Goal: Contribute content: Contribute content

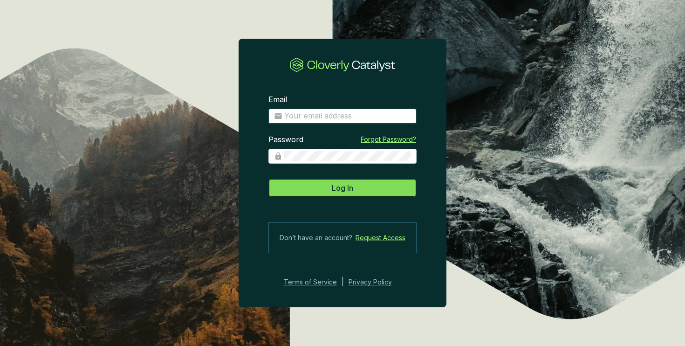
type input "[PERSON_NAME][EMAIL_ADDRESS][DOMAIN_NAME]"
click at [355, 190] on button "Log In" at bounding box center [343, 188] width 148 height 19
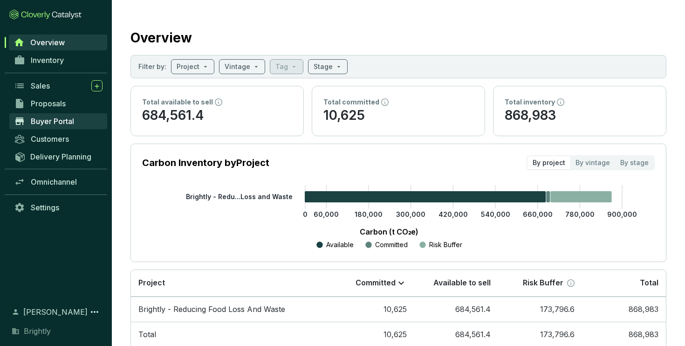
click at [55, 121] on span "Buyer Portal" at bounding box center [52, 121] width 43 height 9
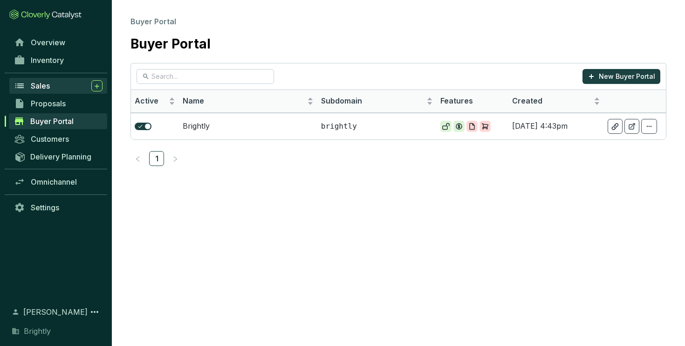
click at [72, 83] on div "Sales" at bounding box center [67, 85] width 72 height 11
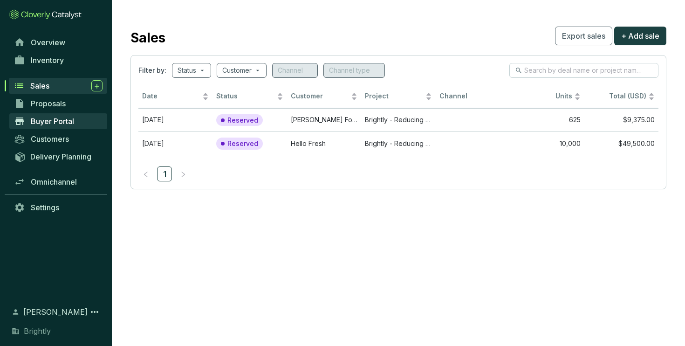
click at [58, 118] on span "Buyer Portal" at bounding box center [52, 121] width 43 height 9
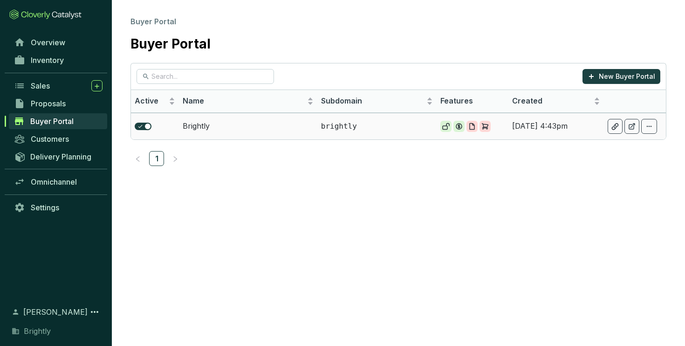
click at [193, 125] on td "Brightly" at bounding box center [248, 126] width 138 height 27
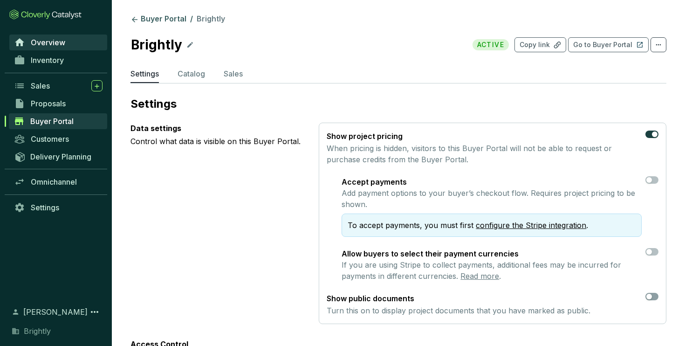
click at [38, 42] on span "Overview" at bounding box center [48, 42] width 34 height 9
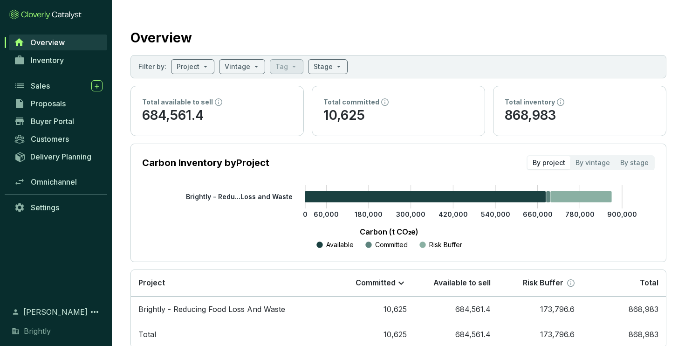
scroll to position [26, 0]
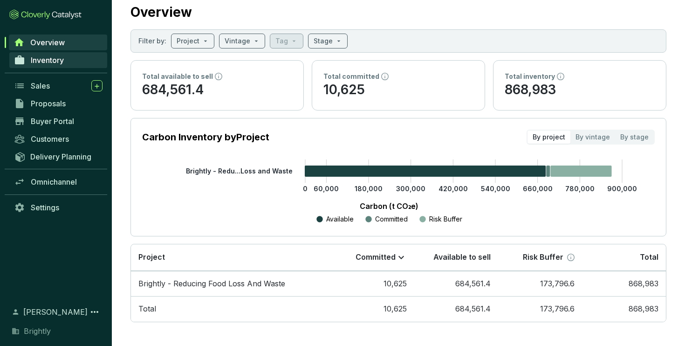
click at [38, 60] on span "Inventory" at bounding box center [47, 59] width 33 height 9
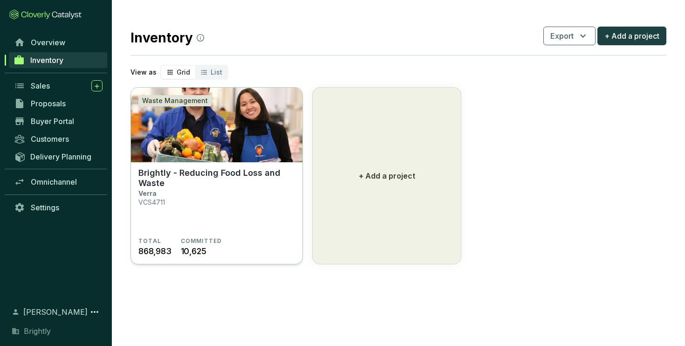
click at [183, 154] on img at bounding box center [217, 125] width 172 height 75
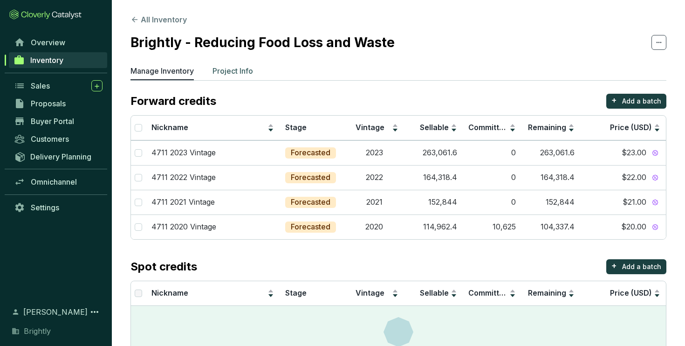
click at [238, 72] on p "Project Info" at bounding box center [233, 70] width 41 height 11
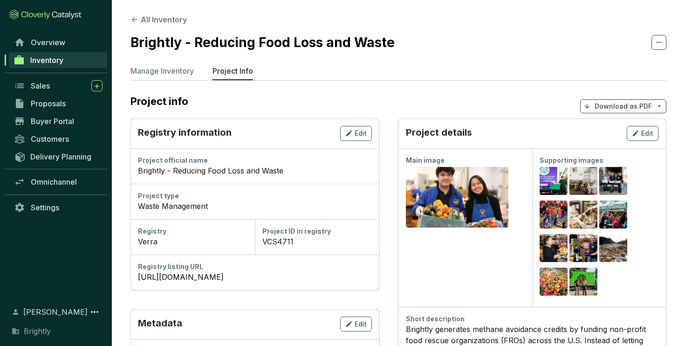
click at [604, 109] on p "Download as PDF" at bounding box center [623, 106] width 57 height 9
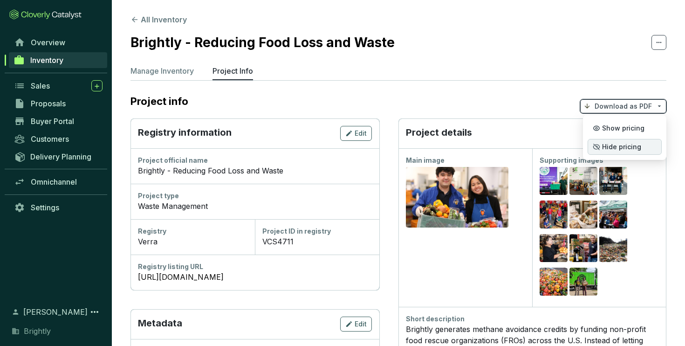
click at [599, 147] on icon at bounding box center [596, 147] width 6 height 6
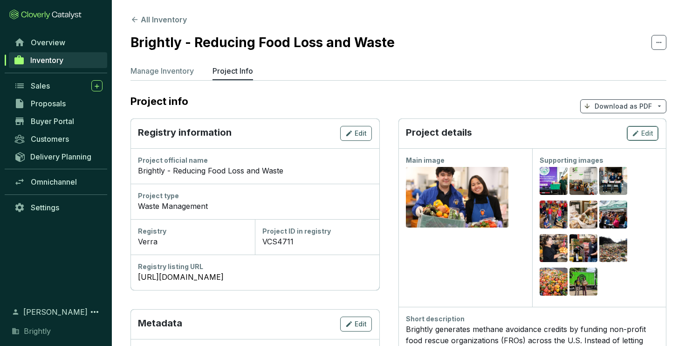
click at [643, 135] on span "Edit" at bounding box center [647, 133] width 12 height 9
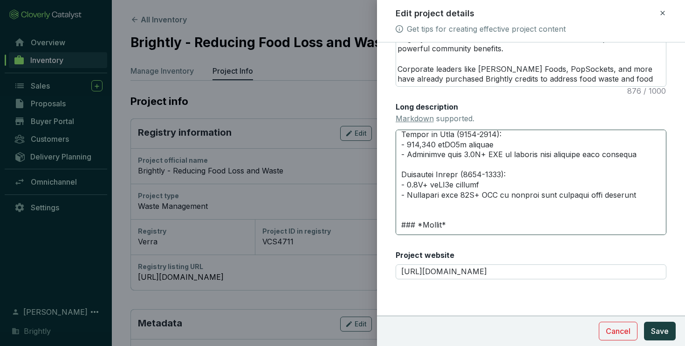
scroll to position [100, 0]
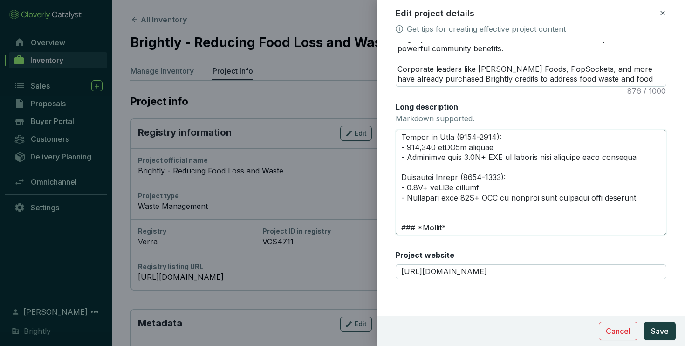
click at [420, 158] on textarea "Long description Markdown supported." at bounding box center [531, 182] width 271 height 105
type textarea "# **PROJECT HIGHLIGHTS** --- ## **Key Results** ### *CO2e avoided*: Impact to D…"
drag, startPoint x: 421, startPoint y: 158, endPoint x: 434, endPoint y: 158, distance: 12.6
click at [434, 158] on textarea "Long description Markdown supported." at bounding box center [531, 182] width 271 height 105
type textarea "# **PROJECT HIGHLIGHTS** --- ## **Key Results** ### *CO2e avoided*: Impact to D…"
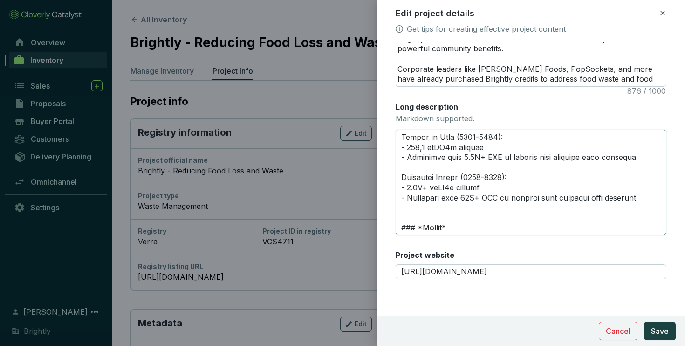
type textarea "# **PROJECT HIGHLIGHTS** --- ## **Key Results** ### *CO2e avoided*: Impact to D…"
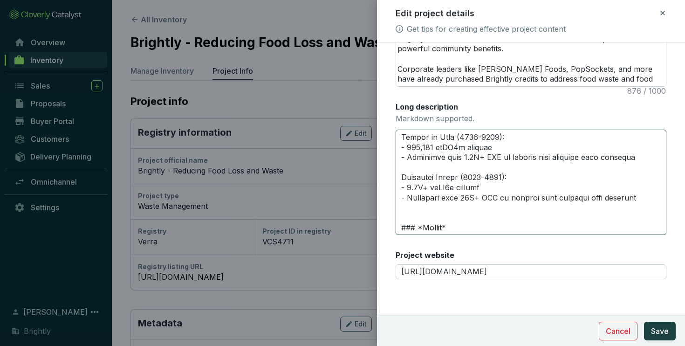
drag, startPoint x: 408, startPoint y: 158, endPoint x: 497, endPoint y: 161, distance: 89.1
click at [497, 161] on textarea "Long description Markdown supported." at bounding box center [531, 182] width 271 height 105
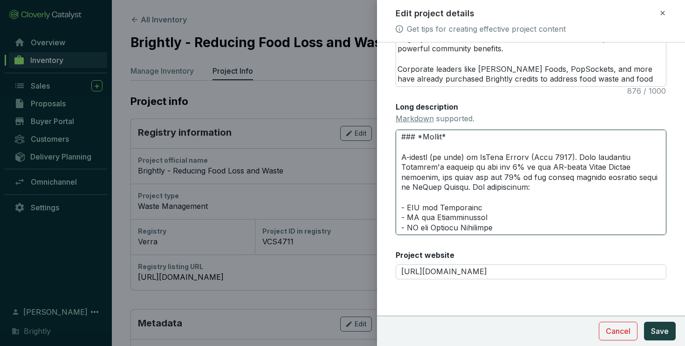
scroll to position [195, 0]
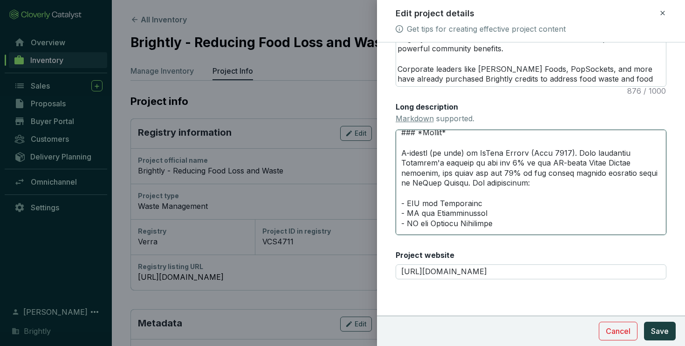
click at [558, 185] on textarea "Long description Markdown supported." at bounding box center [531, 182] width 271 height 105
type textarea "# **PROJECT HIGHLIGHTS** --- ## **Key Results** ### *CO2e avoided*: Impact to D…"
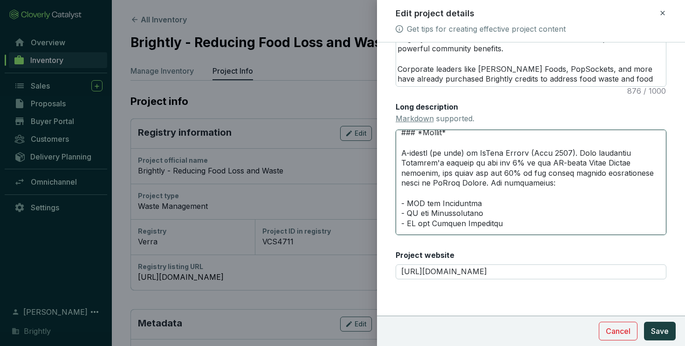
type textarea "# **PROJECT HIGHLIGHTS** --- ## **Key Results** ### *CO2e avoided*: Impact to D…"
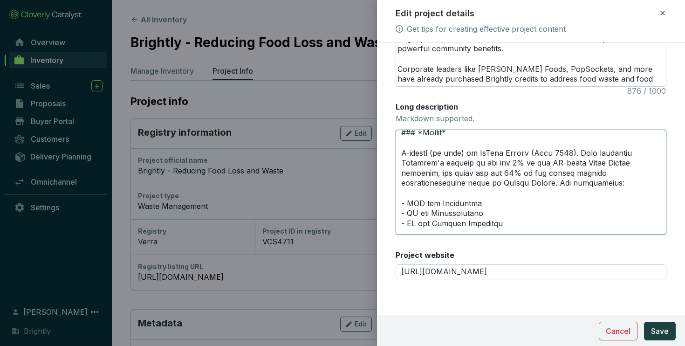
type textarea "# **PROJECT HIGHLIGHTS** --- ## **Key Results** ### *CO2e avoided*: Impact to D…"
drag, startPoint x: 460, startPoint y: 192, endPoint x: 518, endPoint y: 193, distance: 57.8
click at [518, 193] on textarea "Long description Markdown supported." at bounding box center [531, 182] width 271 height 105
type textarea "# **PROJECT HIGHLIGHTS** --- ## **Key Results** ### *CO2e avoided*: Impact to D…"
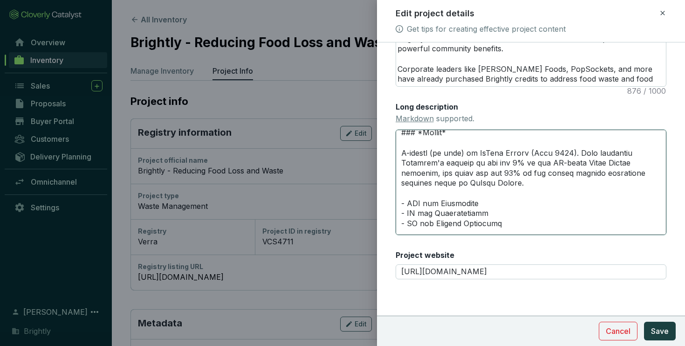
type textarea "# **PROJECT HIGHLIGHTS** --- ## **Key Results** ### *CO2e avoided*: Impact to D…"
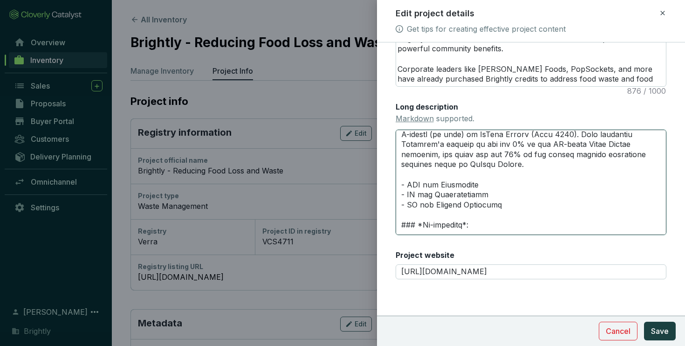
scroll to position [215, 0]
click at [410, 142] on textarea "Long description Markdown supported." at bounding box center [531, 182] width 271 height 105
type textarea "# **PROJECT HIGHLIGHTS** --- ## **Key Results** ### *CO2e avoided*: Impact to D…"
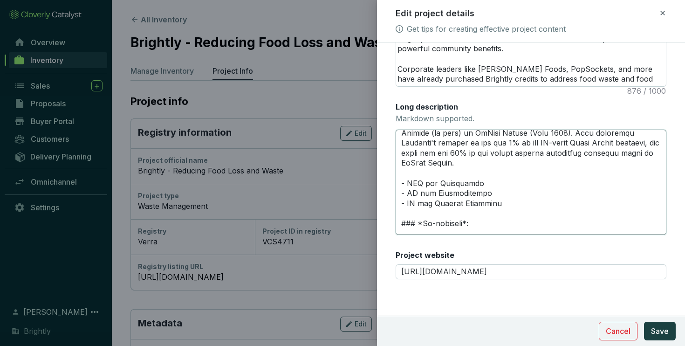
type textarea "# **PROJECT HIGHLIGHTS** --- ## **Key Results** ### *CO2e avoided*: Impact to D…"
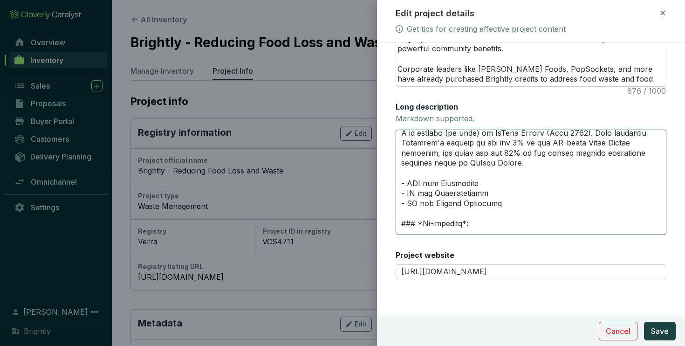
type textarea "# **PROJECT HIGHLIGHTS** --- ## **Key Results** ### *CO2e avoided*: Impact to D…"
drag, startPoint x: 459, startPoint y: 143, endPoint x: 491, endPoint y: 144, distance: 31.7
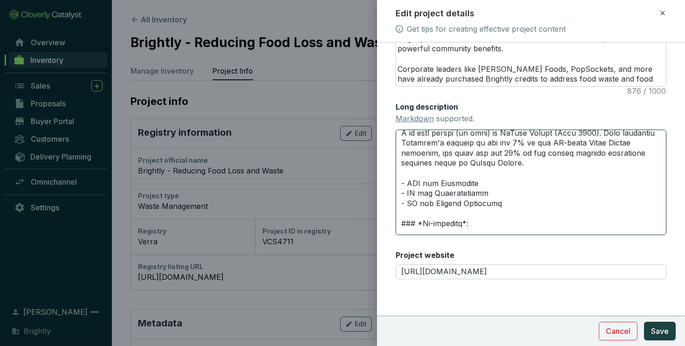
click at [491, 144] on textarea "Long description Markdown supported." at bounding box center [531, 182] width 271 height 105
type textarea "# **PROJECT HIGHLIGHTS** --- ## **Key Results** ### *CO2e avoided*: Impact to D…"
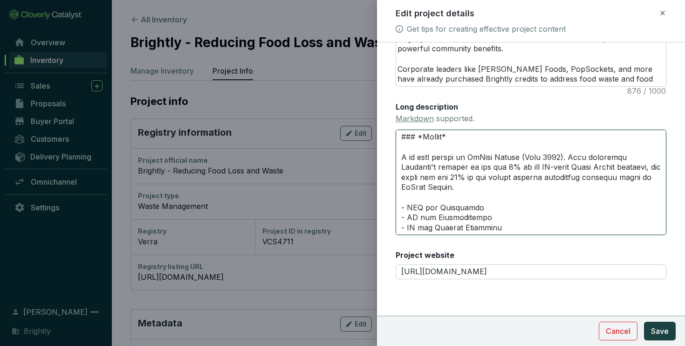
scroll to position [200, 0]
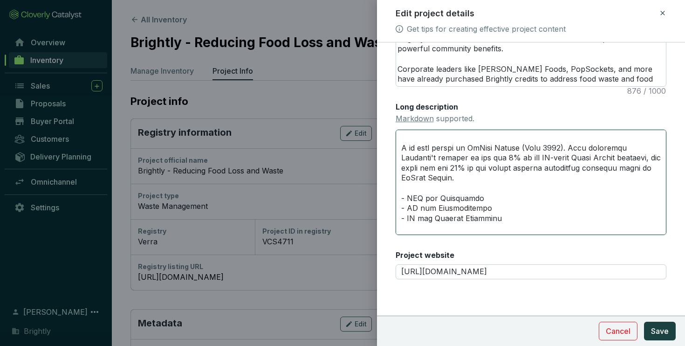
type textarea "# **PROJECT HIGHLIGHTS** --- ## **Key Results** ### *CO2e avoided*: Impact to D…"
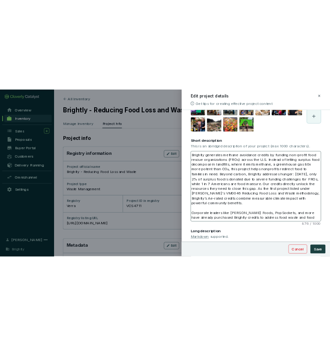
scroll to position [161, 0]
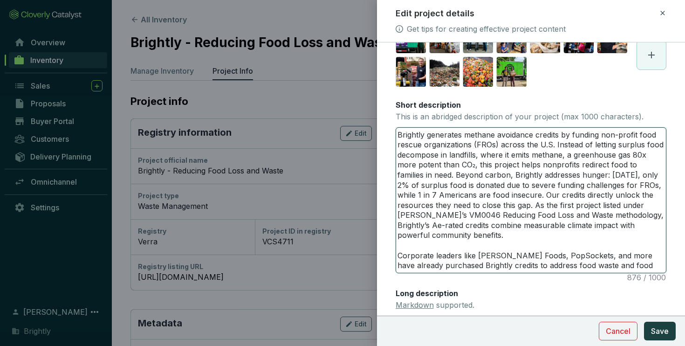
click at [451, 264] on textarea "Brightly generates methane avoidance credits by funding non-profit food rescue …" at bounding box center [531, 200] width 270 height 145
type textarea "Brightly generates methane avoidance credits by funding non-profit food rescue …"
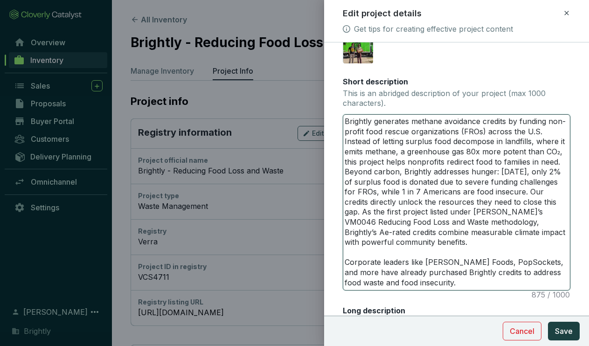
scroll to position [221, 0]
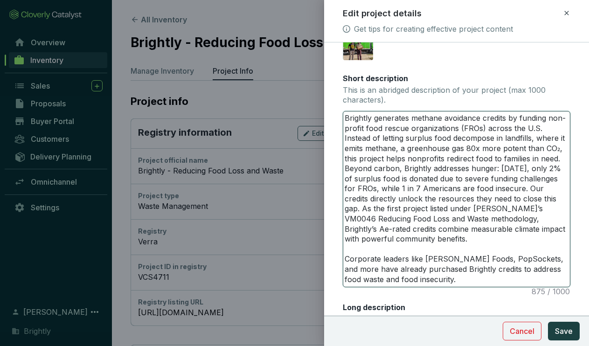
click at [345, 118] on textarea "Brightly generates methane avoidance credits by funding non-profit food rescue …" at bounding box center [456, 198] width 227 height 175
paste textarea "Brightly’s methane avoidance credits fund food rescue organizations across the …"
type textarea "Brightly’s methane avoidance credits fund food rescue organizations across the …"
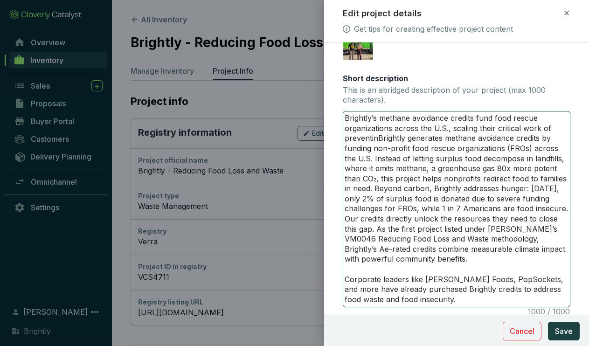
type textarea "Brightly generates methane avoidance credits by funding non-profit food rescue …"
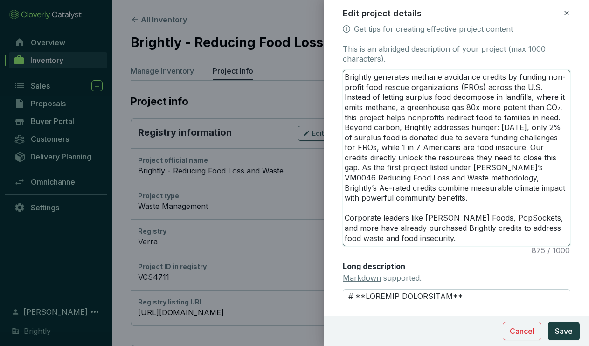
scroll to position [266, 0]
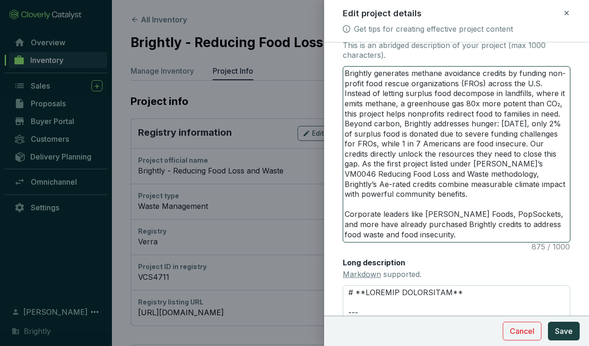
drag, startPoint x: 384, startPoint y: 198, endPoint x: 328, endPoint y: 60, distance: 148.5
click at [328, 60] on form "Main image Recommended pixel size is: 1600 x 1200. Maximum supported file size …" at bounding box center [456, 138] width 265 height 703
paste textarea "’s methane avoidance credits fund food rescue organizations across the U.S., sc…"
type textarea "Brightly’s methane avoidance credits fund food rescue organizations across the …"
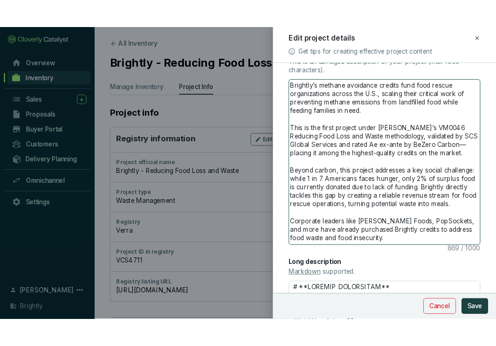
scroll to position [272, 0]
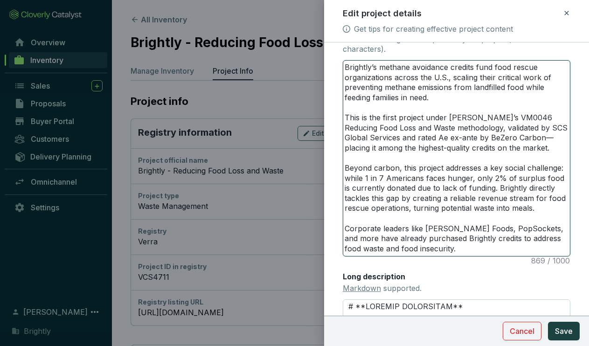
click at [494, 66] on textarea "Brightly’s methane avoidance credits fund food rescue organizations across the …" at bounding box center [456, 158] width 227 height 195
type textarea "Brightly’s methane avoidance credits fund nfood rescue organizations across the…"
type textarea "Brightly’s methane avoidance credits fund nofood rescue organizations across th…"
type textarea "Brightly’s methane avoidance credits fund nonfood rescue organizations across t…"
type textarea "Brightly’s methane avoidance credits fund nonpfood rescue organizations across …"
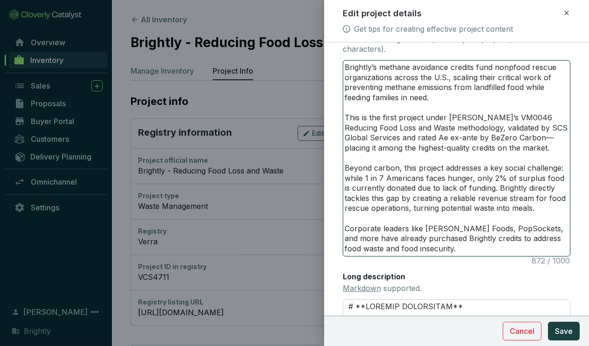
type textarea "Brightly’s methane avoidance credits fund nonprfood rescue organizations across…"
type textarea "Brightly’s methane avoidance credits fund nonprofood rescue organizations acros…"
type textarea "Brightly’s methane avoidance credits fund nonproffood rescue organizations acro…"
type textarea "Brightly’s methane avoidance credits fund nonprofifood rescue organizations acr…"
type textarea "Brightly’s methane avoidance credits fund nonprofitfood rescue organizations ac…"
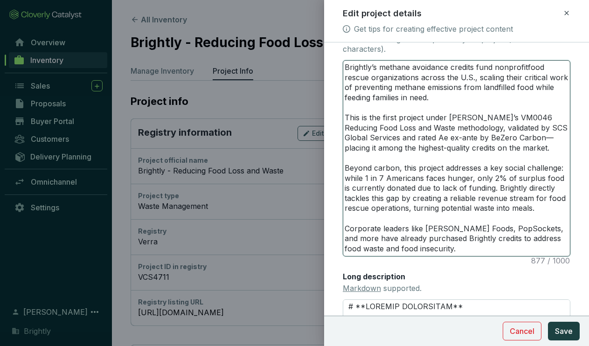
type textarea "Brightly’s methane avoidance credits fund nonprofit food rescue organizations a…"
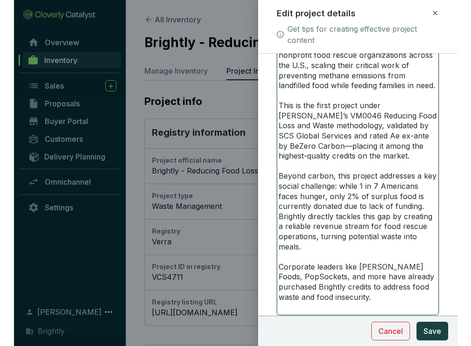
scroll to position [282, 0]
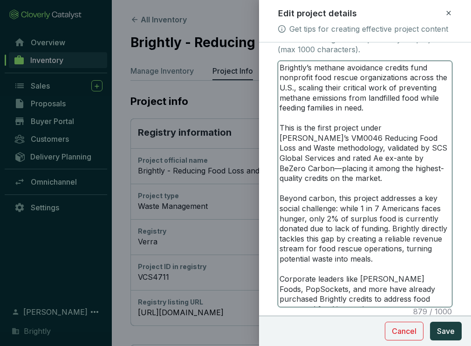
drag, startPoint x: 282, startPoint y: 148, endPoint x: 387, endPoint y: 147, distance: 105.4
click at [387, 147] on textarea "Brightly’s methane avoidance credits fund nonprofit food rescue organizations a…" at bounding box center [365, 184] width 174 height 246
drag, startPoint x: 399, startPoint y: 150, endPoint x: 279, endPoint y: 149, distance: 119.8
click at [279, 149] on textarea "Brightly’s methane avoidance credits fund nonprofit food rescue organizations a…" at bounding box center [365, 184] width 174 height 246
type textarea "Brightly’s methane avoidance credits fund nonprofit food rescue organizations a…"
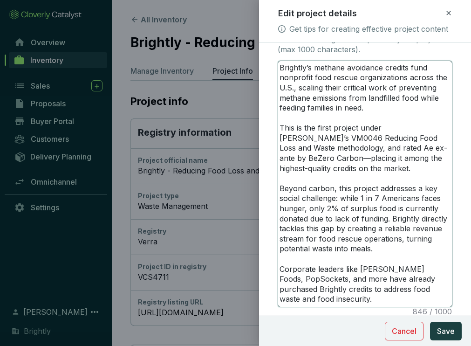
type textarea "Brightly’s methane avoidance credits fund nonprofit food rescue organizations a…"
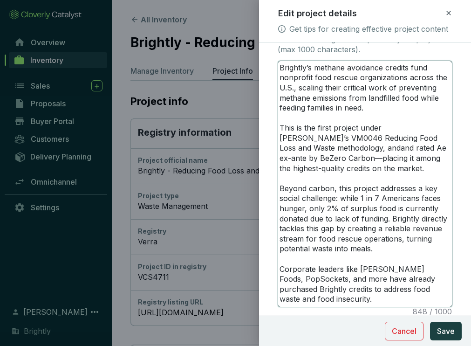
type textarea "Brightly’s methane avoidance credits fund nonprofit food rescue organizations a…"
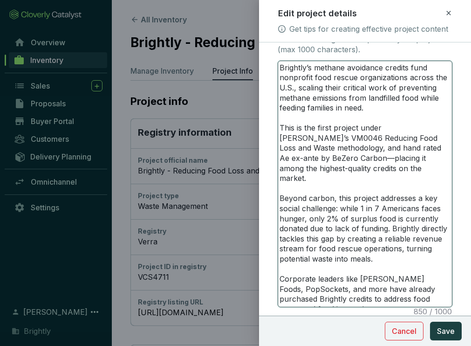
type textarea "Brightly’s methane avoidance credits fund nonprofit food rescue organizations a…"
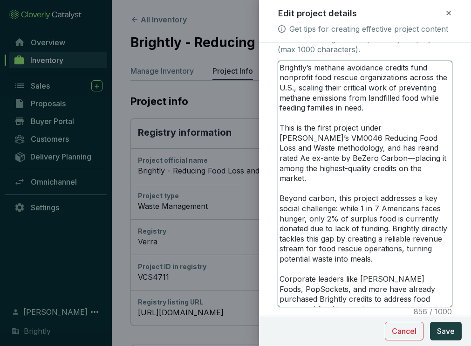
type textarea "Brightly’s methane avoidance credits fund nonprofit food rescue organizations a…"
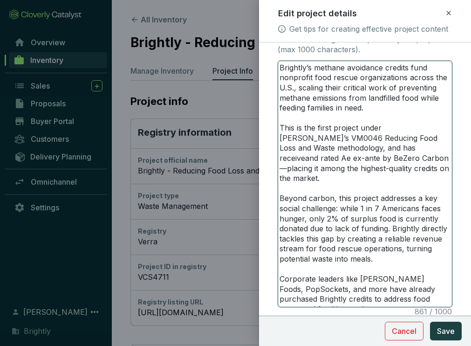
type textarea "Brightly’s methane avoidance credits fund nonprofit food rescue organizations a…"
drag, startPoint x: 343, startPoint y: 149, endPoint x: 375, endPoint y: 150, distance: 32.7
click at [375, 150] on textarea "Brightly’s methane avoidance credits fund nonprofit food rescue organizations a…" at bounding box center [365, 184] width 174 height 246
type textarea "Brightly’s methane avoidance credits fund nonprofit food rescue organizations a…"
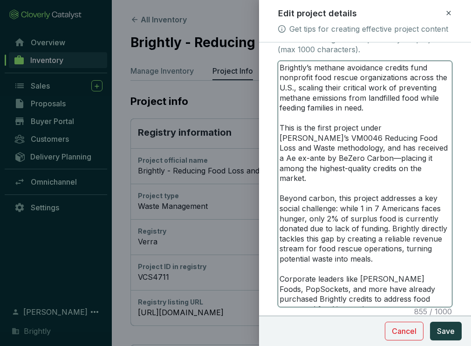
type textarea "Brightly’s methane avoidance credits fund nonprofit food rescue organizations a…"
click at [361, 149] on textarea "Brightly’s methane avoidance credits fund nonprofit food rescue organizations a…" at bounding box center [365, 184] width 174 height 246
type textarea "Brightly’s methane avoidance credits fund nonprofit food rescue organizations a…"
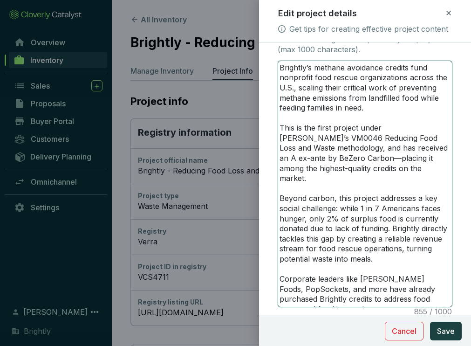
click at [314, 159] on textarea "Brightly’s methane avoidance credits fund nonprofit food rescue organizations a…" at bounding box center [365, 184] width 174 height 246
type textarea "Brightly’s methane avoidance credits fund nonprofit food rescue organizations a…"
click at [384, 159] on textarea "Brightly’s methane avoidance credits fund nonprofit food rescue organizations a…" at bounding box center [365, 184] width 174 height 246
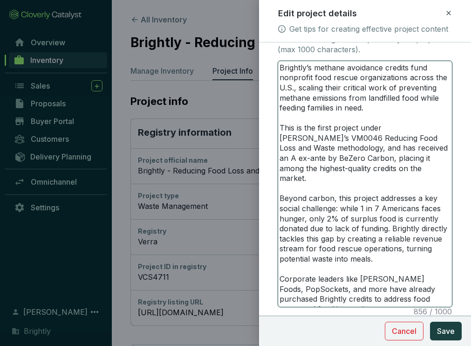
type textarea "Brightly’s methane avoidance credits fund nonprofit food rescue organizations a…"
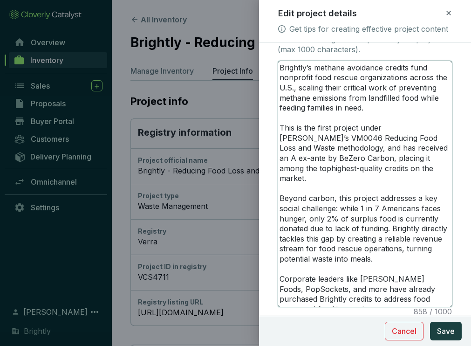
type textarea "Brightly’s methane avoidance credits fund nonprofit food rescue organizations a…"
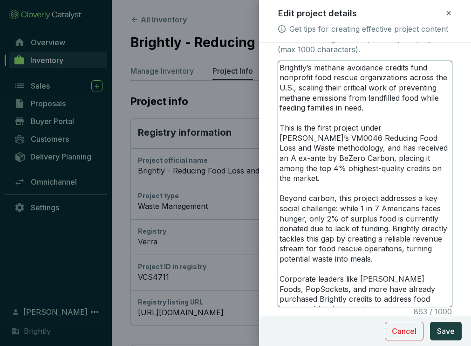
type textarea "Brightly’s methane avoidance credits fund nonprofit food rescue organizations a…"
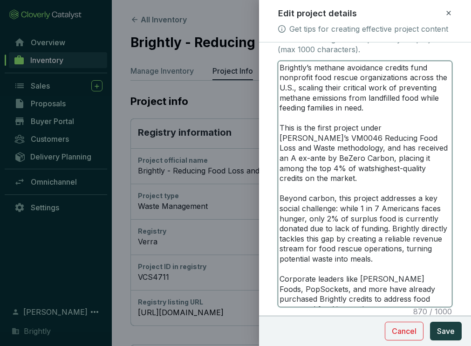
type textarea "Brightly’s methane avoidance credits fund nonprofit food rescue organizations a…"
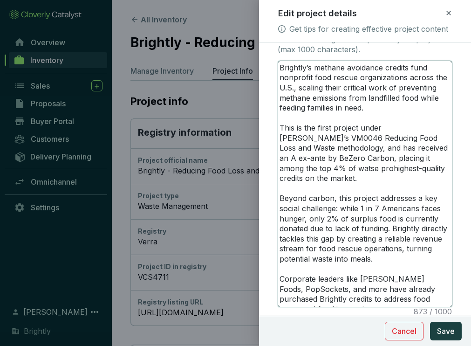
type textarea "Brightly’s methane avoidance credits fund nonprofit food rescue organizations a…"
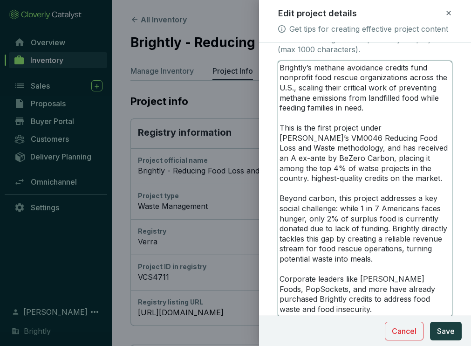
drag, startPoint x: 364, startPoint y: 167, endPoint x: 363, endPoint y: 174, distance: 7.1
click at [363, 174] on textarea "Brightly’s methane avoidance credits fund nonprofit food rescue organizations a…" at bounding box center [365, 188] width 174 height 255
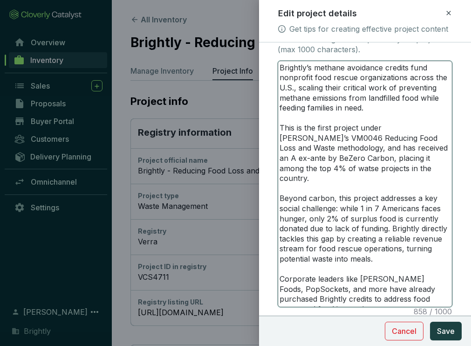
click at [440, 158] on textarea "Brightly’s methane avoidance credits fund nonprofit food rescue organizations a…" at bounding box center [365, 184] width 174 height 246
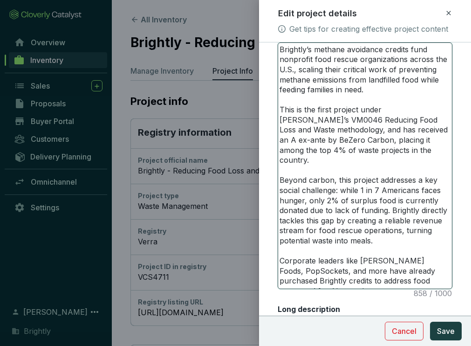
click at [398, 140] on textarea "Brightly’s methane avoidance credits fund nonprofit food rescue organizations a…" at bounding box center [365, 166] width 174 height 246
drag, startPoint x: 427, startPoint y: 140, endPoint x: 358, endPoint y: 147, distance: 68.4
click at [358, 147] on textarea "Brightly’s methane avoidance credits fund nonprofit food rescue organizations a…" at bounding box center [365, 166] width 174 height 246
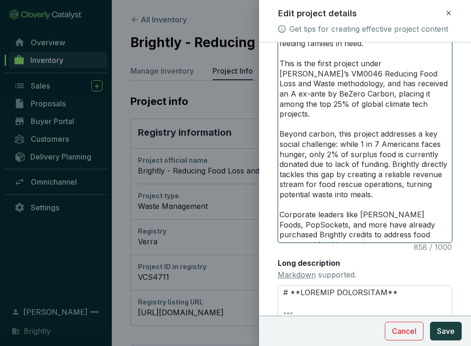
scroll to position [348, 0]
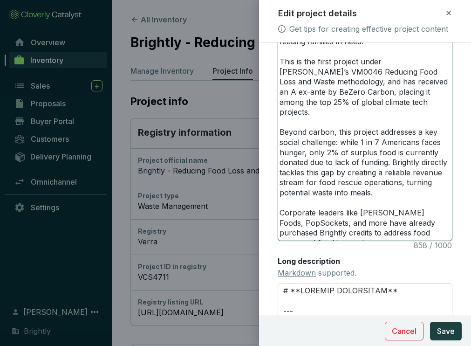
drag, startPoint x: 403, startPoint y: 171, endPoint x: 407, endPoint y: 179, distance: 9.2
click at [407, 179] on textarea "Brightly’s methane avoidance credits fund nonprofit food rescue organizations a…" at bounding box center [365, 118] width 174 height 246
paste textarea "combine measurable climate impact 8ith po8erful community benefits"
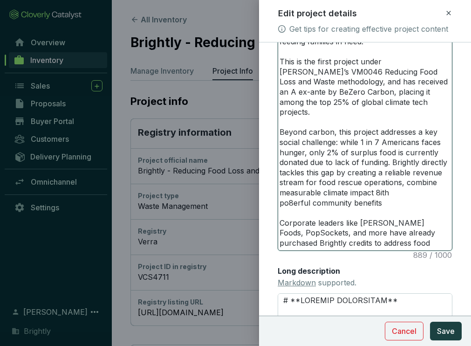
click at [435, 175] on textarea "Brightly’s methane avoidance credits fund nonprofit food rescue organizations a…" at bounding box center [365, 122] width 174 height 255
click at [380, 182] on textarea "Brightly’s methane avoidance credits fund nonprofit food rescue organizations a…" at bounding box center [365, 122] width 174 height 255
click at [294, 193] on textarea "Brightly’s methane avoidance credits fund nonprofit food rescue organizations a…" at bounding box center [365, 122] width 174 height 255
click at [280, 194] on textarea "Brightly’s methane avoidance credits fund nonprofit food rescue organizations a…" at bounding box center [365, 122] width 174 height 255
click at [359, 196] on textarea "Brightly’s methane avoidance credits fund nonprofit food rescue organizations a…" at bounding box center [365, 122] width 174 height 255
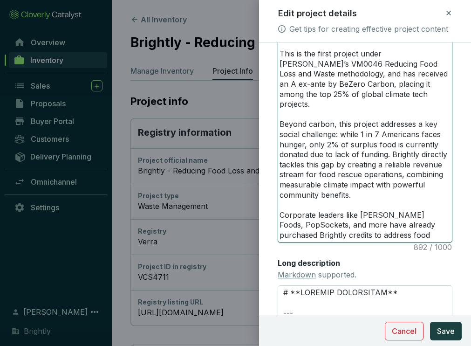
scroll to position [357, 0]
drag, startPoint x: 357, startPoint y: 203, endPoint x: 345, endPoint y: 203, distance: 11.2
click at [345, 203] on textarea "Brightly’s methane avoidance credits fund nonprofit food rescue organizations a…" at bounding box center [365, 113] width 174 height 255
click at [441, 206] on textarea "Brightly’s methane avoidance credits fund nonprofit food rescue organizations a…" at bounding box center [365, 113] width 174 height 255
drag, startPoint x: 336, startPoint y: 216, endPoint x: 372, endPoint y: 216, distance: 36.4
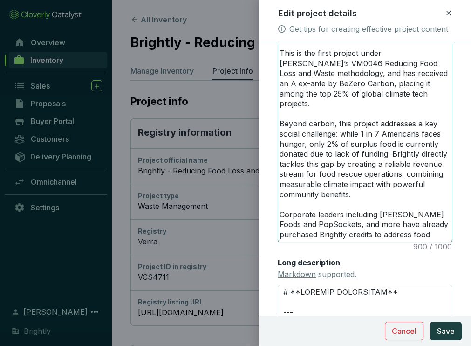
click at [372, 216] on textarea "Brightly’s methane avoidance credits fund nonprofit food rescue organizations a…" at bounding box center [365, 113] width 174 height 255
click at [370, 236] on textarea "Brightly’s methane avoidance credits fund nonprofit food rescue organizations a…" at bounding box center [365, 113] width 174 height 255
drag, startPoint x: 345, startPoint y: 226, endPoint x: 372, endPoint y: 252, distance: 37.6
click at [372, 252] on div "Main image Recommended pixel size is: 1600 x 1200. Maximum supported file size …" at bounding box center [365, 71] width 175 height 749
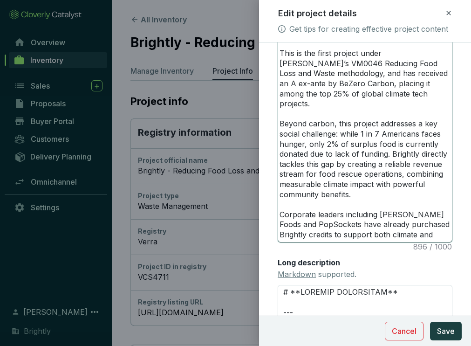
drag, startPoint x: 346, startPoint y: 227, endPoint x: 372, endPoint y: 227, distance: 26.1
click at [372, 227] on textarea "Brightly’s methane avoidance credits fund nonprofit food rescue organizations a…" at bounding box center [365, 113] width 174 height 255
drag, startPoint x: 392, startPoint y: 227, endPoint x: 404, endPoint y: 241, distance: 17.8
click at [404, 241] on textarea "Brightly’s methane avoidance credits fund nonprofit food rescue organizations a…" at bounding box center [365, 113] width 174 height 255
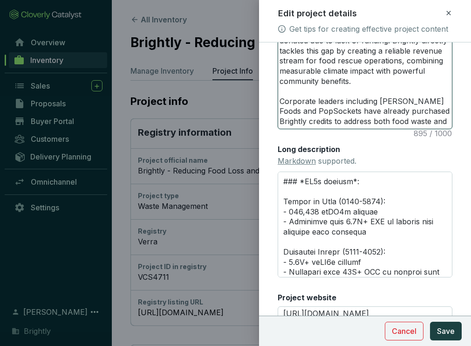
scroll to position [73, 0]
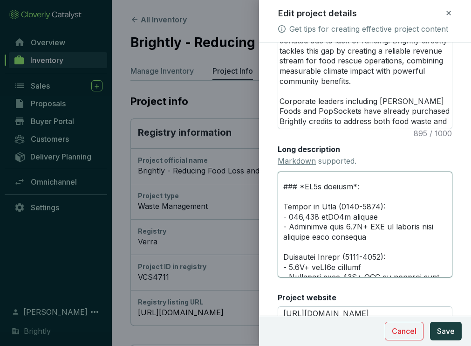
drag, startPoint x: 305, startPoint y: 197, endPoint x: 353, endPoint y: 197, distance: 47.5
click at [353, 197] on textarea "Long description Markdown supported." at bounding box center [365, 224] width 175 height 105
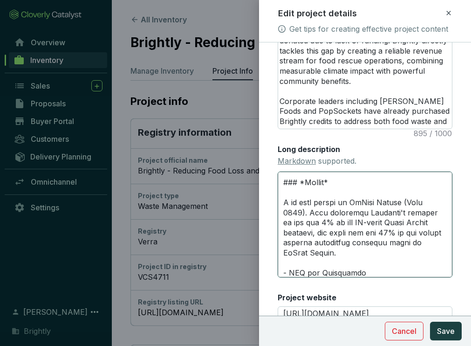
scroll to position [210, 0]
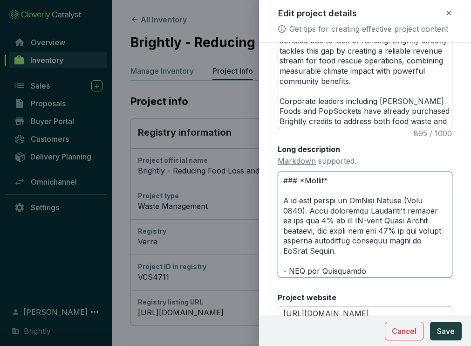
click at [284, 211] on textarea "Long description Markdown supported." at bounding box center [365, 224] width 175 height 105
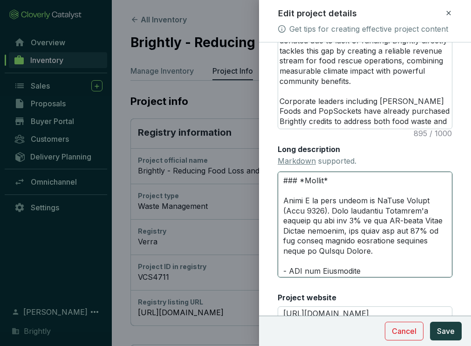
drag, startPoint x: 341, startPoint y: 211, endPoint x: 364, endPoint y: 211, distance: 23.3
click at [364, 211] on textarea "Long description Markdown supported." at bounding box center [365, 224] width 175 height 105
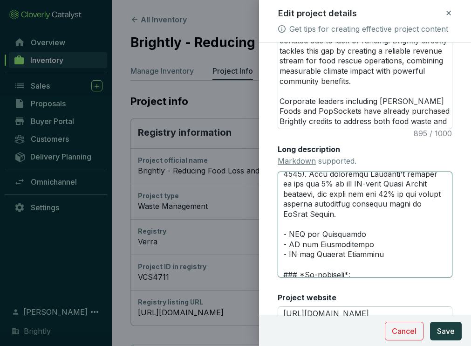
scroll to position [250, 0]
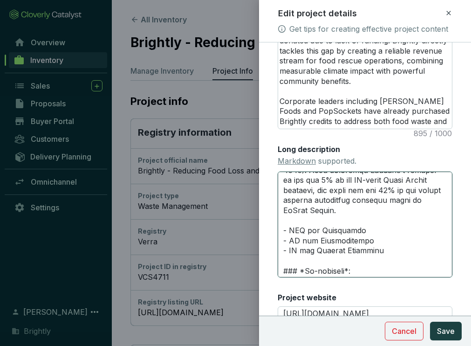
click at [296, 233] on textarea "Long description Markdown supported." at bounding box center [365, 224] width 175 height 105
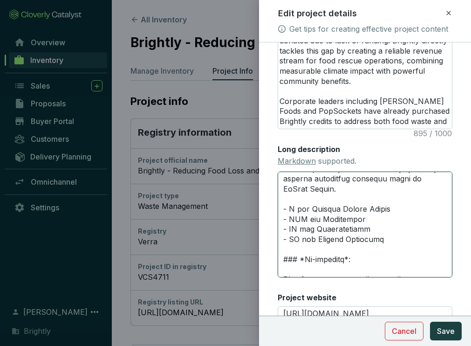
scroll to position [272, 0]
drag, startPoint x: 309, startPoint y: 219, endPoint x: 333, endPoint y: 219, distance: 24.2
click at [333, 219] on textarea "Long description Markdown supported." at bounding box center [365, 224] width 175 height 105
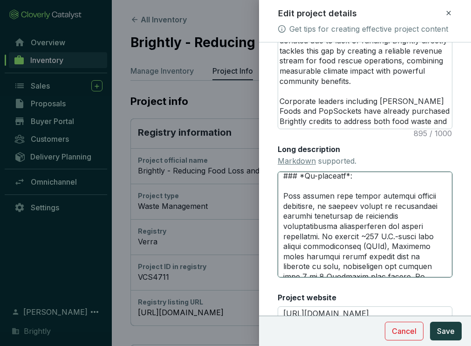
scroll to position [361, 0]
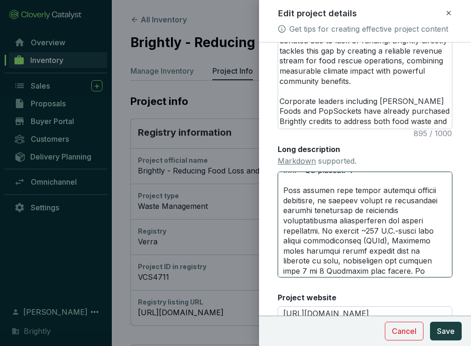
drag, startPoint x: 284, startPoint y: 200, endPoint x: 352, endPoint y: 204, distance: 68.2
click at [352, 204] on textarea "Long description Markdown supported." at bounding box center [365, 224] width 175 height 105
click at [285, 203] on textarea "Long description Markdown supported." at bounding box center [365, 224] width 175 height 105
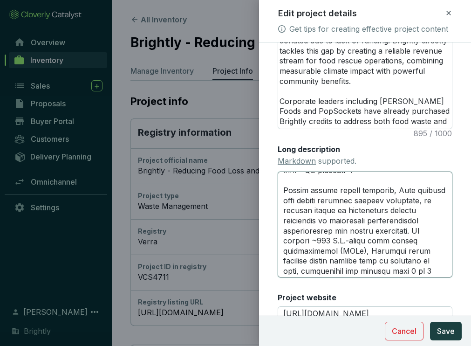
drag, startPoint x: 395, startPoint y: 201, endPoint x: 442, endPoint y: 210, distance: 47.9
click at [442, 210] on textarea "Long description Markdown supported." at bounding box center [365, 224] width 175 height 105
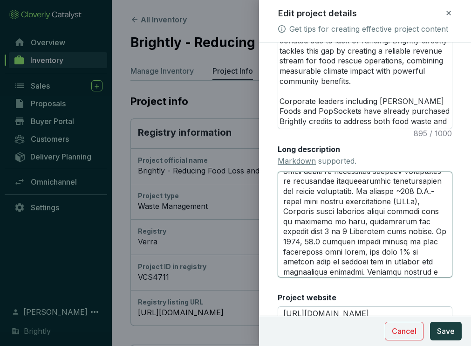
scroll to position [391, 0]
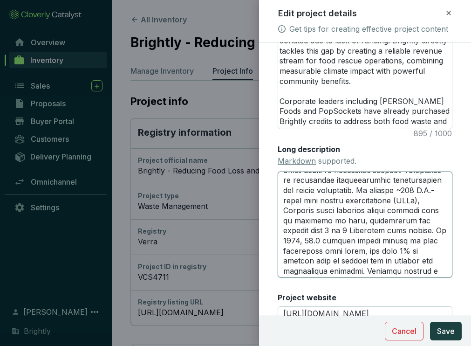
click at [416, 200] on textarea "Long description Markdown supported." at bounding box center [365, 224] width 175 height 105
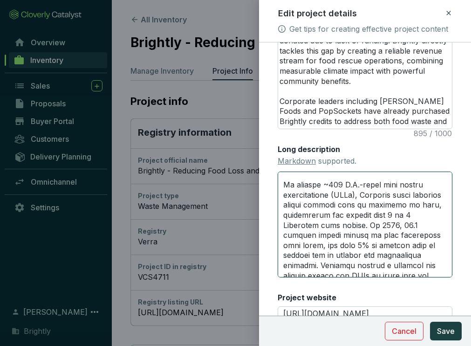
scroll to position [410, 0]
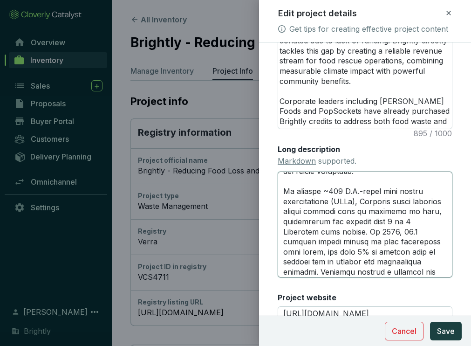
drag, startPoint x: 323, startPoint y: 202, endPoint x: 384, endPoint y: 200, distance: 61.1
click at [384, 200] on textarea "Long description Markdown supported." at bounding box center [365, 224] width 175 height 105
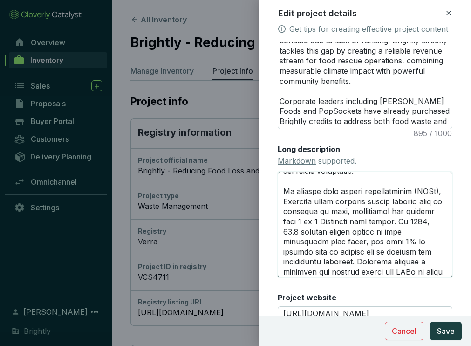
drag, startPoint x: 419, startPoint y: 201, endPoint x: 442, endPoint y: 203, distance: 23.4
click at [442, 203] on textarea "Long description Markdown supported." at bounding box center [365, 224] width 175 height 105
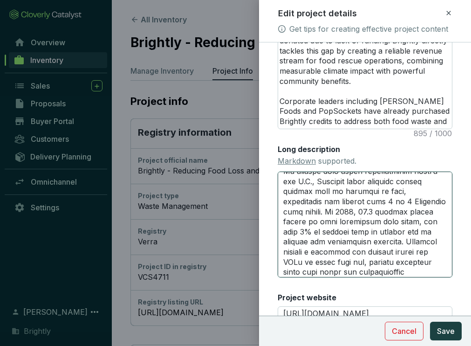
scroll to position [429, 0]
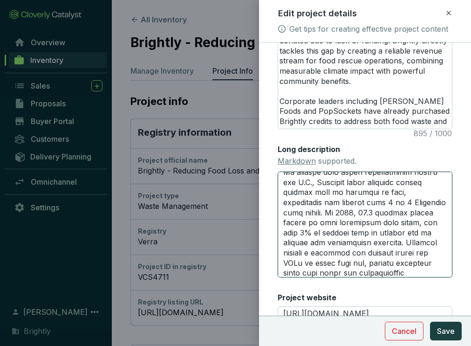
click at [342, 193] on textarea "Long description Markdown supported." at bounding box center [365, 224] width 175 height 105
drag, startPoint x: 285, startPoint y: 213, endPoint x: 377, endPoint y: 216, distance: 91.9
click at [377, 216] on textarea "Long description Markdown supported." at bounding box center [365, 224] width 175 height 105
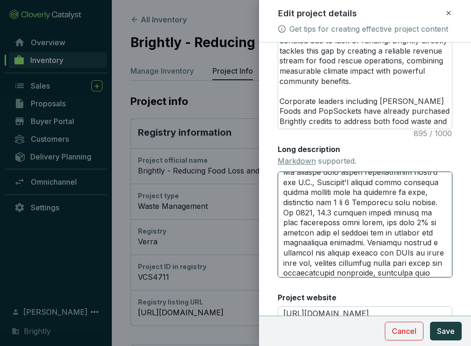
click at [411, 213] on textarea "Long description Markdown supported." at bounding box center [365, 224] width 175 height 105
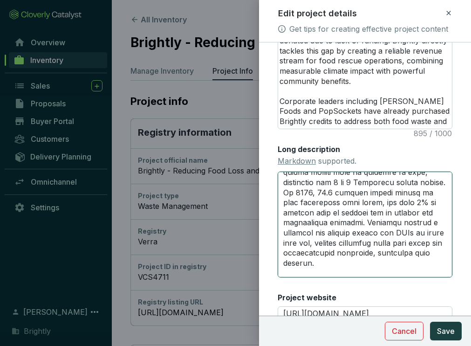
scroll to position [450, 0]
drag, startPoint x: 326, startPoint y: 202, endPoint x: 320, endPoint y: 202, distance: 6.5
click at [320, 202] on textarea "Long description Markdown supported." at bounding box center [365, 224] width 175 height 105
drag, startPoint x: 327, startPoint y: 201, endPoint x: 318, endPoint y: 200, distance: 9.0
click at [318, 200] on textarea "Long description Markdown supported." at bounding box center [365, 224] width 175 height 105
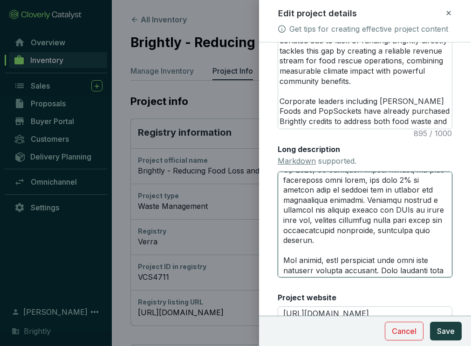
scroll to position [463, 0]
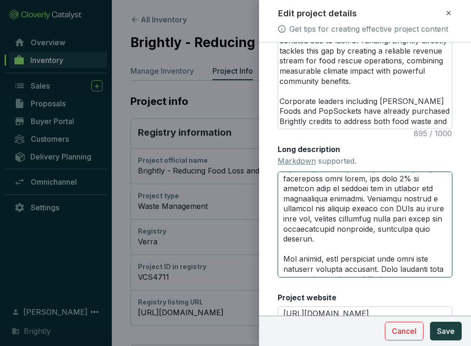
drag, startPoint x: 370, startPoint y: 229, endPoint x: 387, endPoint y: 229, distance: 17.7
click at [387, 229] on textarea "Long description Markdown supported." at bounding box center [365, 224] width 175 height 105
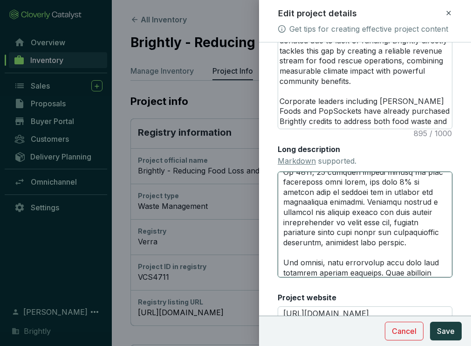
scroll to position [472, 0]
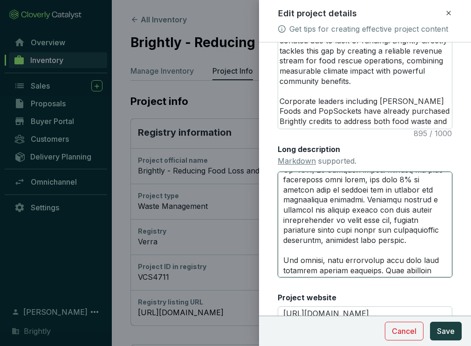
drag, startPoint x: 393, startPoint y: 242, endPoint x: 440, endPoint y: 241, distance: 46.2
click at [440, 241] on textarea "Long description Markdown supported." at bounding box center [365, 224] width 175 height 105
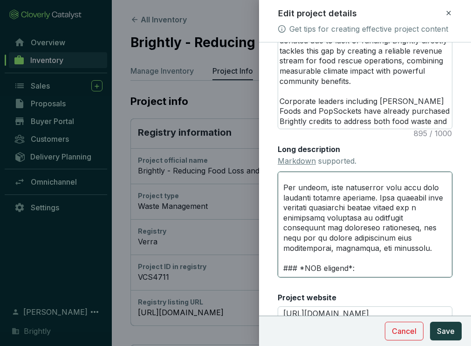
scroll to position [540, 0]
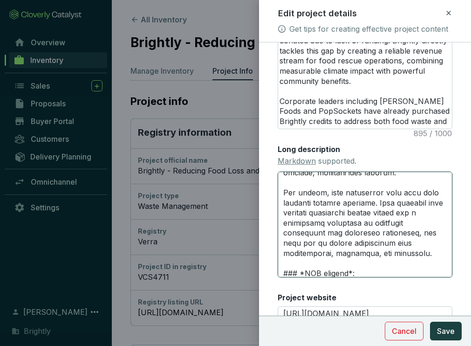
click at [392, 212] on textarea "Long description Markdown supported." at bounding box center [365, 224] width 175 height 105
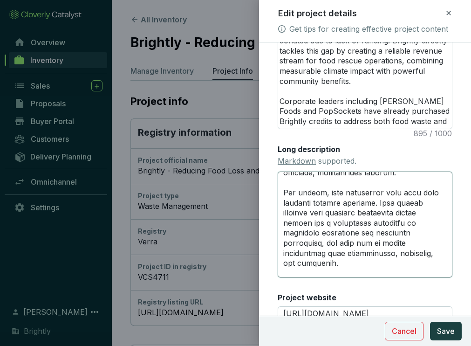
drag, startPoint x: 422, startPoint y: 222, endPoint x: 394, endPoint y: 241, distance: 33.4
click at [394, 241] on textarea "Long description Markdown supported." at bounding box center [365, 224] width 175 height 105
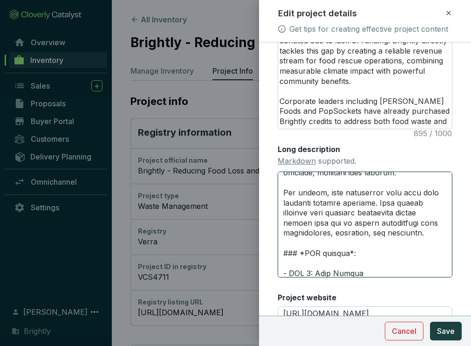
click at [397, 241] on textarea "Long description Markdown supported." at bounding box center [365, 224] width 175 height 105
drag, startPoint x: 440, startPoint y: 234, endPoint x: 378, endPoint y: 243, distance: 62.6
click at [378, 243] on textarea "Long description Markdown supported." at bounding box center [365, 224] width 175 height 105
click at [394, 234] on textarea "Long description Markdown supported." at bounding box center [365, 224] width 175 height 105
click at [400, 250] on textarea "Long description Markdown supported." at bounding box center [365, 224] width 175 height 105
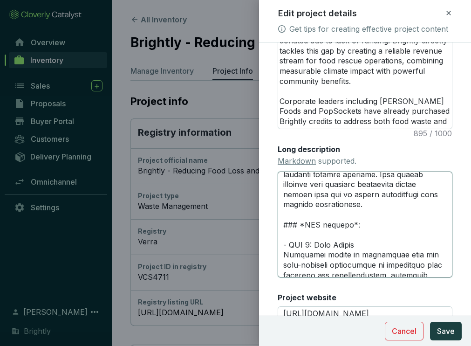
scroll to position [566, 0]
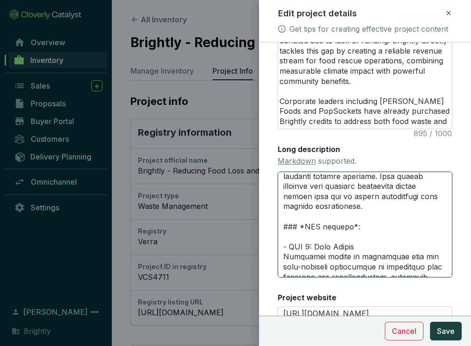
drag, startPoint x: 394, startPoint y: 209, endPoint x: 425, endPoint y: 209, distance: 30.8
click at [425, 209] on textarea "Long description Markdown supported." at bounding box center [365, 224] width 175 height 105
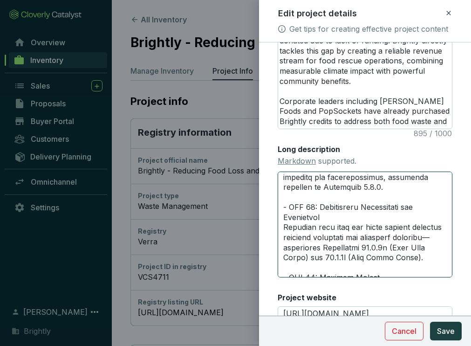
scroll to position [667, 0]
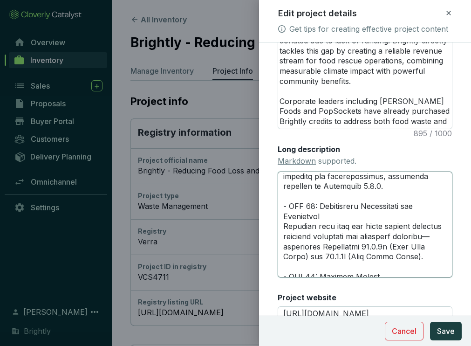
drag, startPoint x: 324, startPoint y: 247, endPoint x: 389, endPoint y: 247, distance: 64.3
click at [389, 247] on textarea "Long description Markdown supported." at bounding box center [365, 224] width 175 height 105
click at [348, 249] on textarea "Long description Markdown supported." at bounding box center [365, 224] width 175 height 105
drag, startPoint x: 324, startPoint y: 248, endPoint x: 382, endPoint y: 248, distance: 58.7
click at [382, 248] on textarea "Long description Markdown supported." at bounding box center [365, 224] width 175 height 105
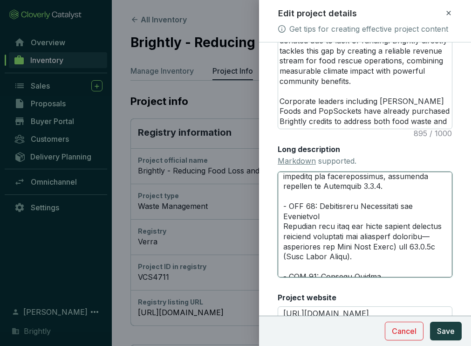
click at [399, 246] on textarea "Long description Markdown supported." at bounding box center [365, 224] width 175 height 105
paste textarea "Indicators 12.3.1a"
drag, startPoint x: 327, startPoint y: 258, endPoint x: 348, endPoint y: 258, distance: 21.4
click at [348, 258] on textarea "Long description Markdown supported." at bounding box center [365, 224] width 175 height 105
click at [333, 257] on textarea "Long description Markdown supported." at bounding box center [365, 224] width 175 height 105
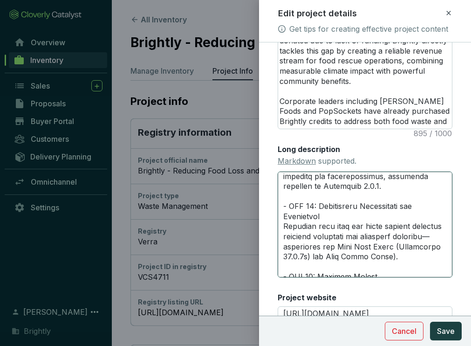
click at [392, 258] on textarea "Long description Markdown supported." at bounding box center [365, 224] width 175 height 105
paste textarea "12.3.1b"
click at [399, 247] on textarea "Long description Markdown supported." at bounding box center [365, 224] width 175 height 105
click at [434, 247] on textarea "Long description Markdown supported." at bounding box center [365, 224] width 175 height 105
drag, startPoint x: 400, startPoint y: 247, endPoint x: 431, endPoint y: 246, distance: 30.8
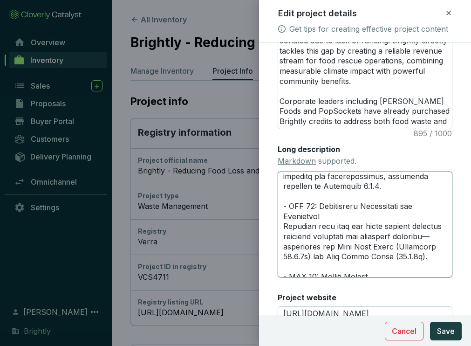
click at [431, 246] on textarea "Long description Markdown supported." at bounding box center [365, 224] width 175 height 105
click at [395, 258] on textarea "Long description Markdown supported." at bounding box center [365, 224] width 175 height 105
paste textarea "Indicator"
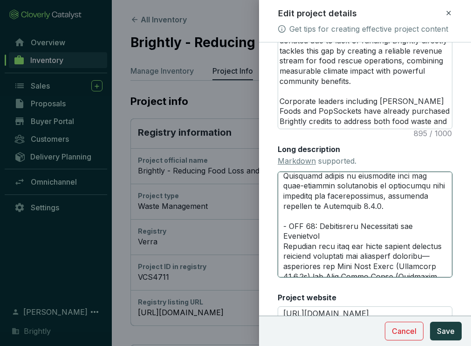
scroll to position [634, 0]
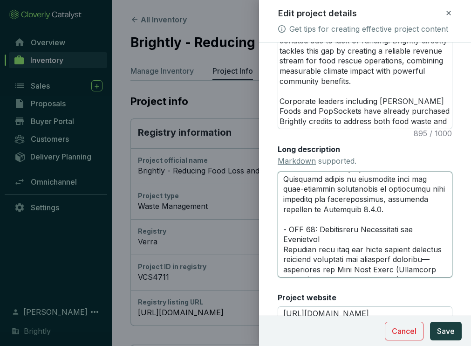
drag, startPoint x: 378, startPoint y: 209, endPoint x: 328, endPoint y: 215, distance: 50.7
click at [328, 215] on textarea "Long description Markdown supported." at bounding box center [365, 224] width 175 height 105
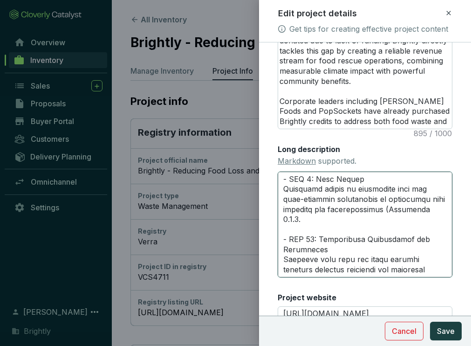
click at [434, 209] on textarea "Long description Markdown supported." at bounding box center [365, 224] width 175 height 105
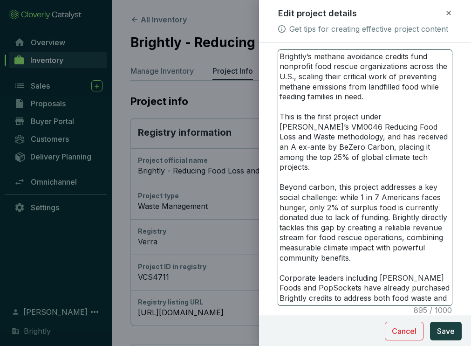
scroll to position [293, 0]
click at [280, 89] on textarea "Brightly’s methane avoidance credits fund nonprofit food rescue organizations a…" at bounding box center [365, 177] width 174 height 255
click at [383, 157] on textarea "Brightly’s methane avoidance credits fund nonprofit food rescue organizations a…" at bounding box center [365, 177] width 174 height 255
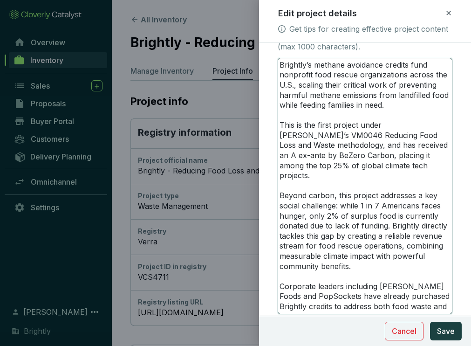
scroll to position [293, 0]
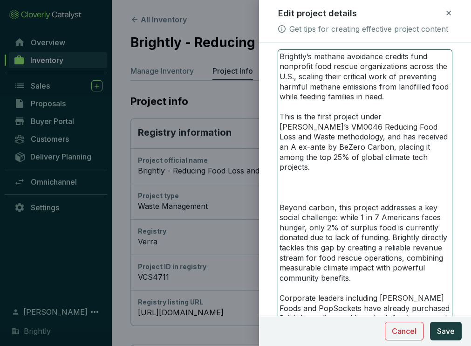
paste textarea "4. Add more text that contextualises why targeting methane is impactful (e.g. M…"
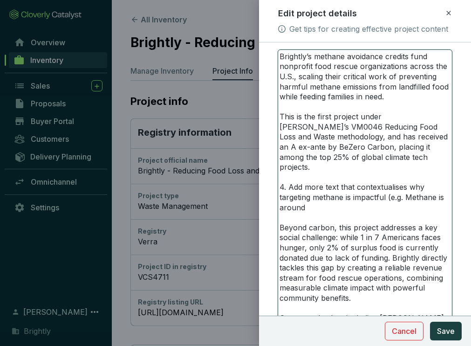
drag, startPoint x: 312, startPoint y: 201, endPoint x: 276, endPoint y: 178, distance: 42.4
click at [276, 178] on form "Main image Recommended pixel size is: 1600 x 1200. Maximum supported file size …" at bounding box center [365, 177] width 212 height 834
paste textarea
drag, startPoint x: 320, startPoint y: 195, endPoint x: 277, endPoint y: 178, distance: 46.0
click at [278, 178] on span "Brightly’s methane avoidance credits fund nonprofit food rescue organizations a…" at bounding box center [365, 197] width 175 height 297
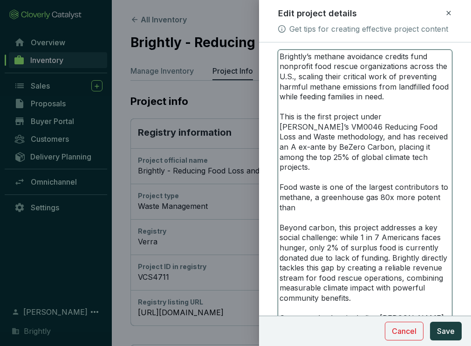
drag, startPoint x: 279, startPoint y: 217, endPoint x: 279, endPoint y: 180, distance: 36.4
click at [279, 180] on textarea "Brightly’s methane avoidance credits fund nonprofit food rescue organizations a…" at bounding box center [365, 198] width 174 height 296
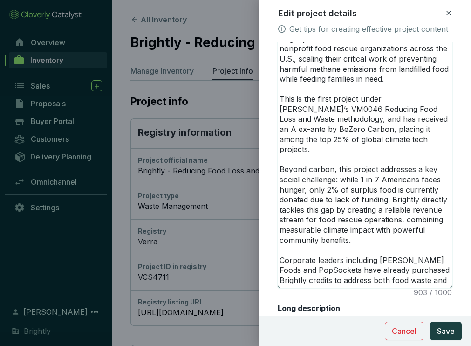
scroll to position [309, 0]
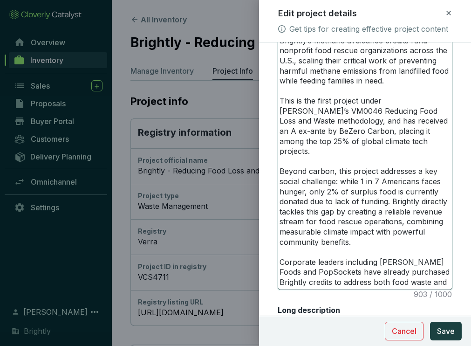
drag, startPoint x: 392, startPoint y: 275, endPoint x: 431, endPoint y: 275, distance: 38.7
click at [431, 275] on textarea "Brightly’s methane avoidance credits fund nonprofit food rescue organizations a…" at bounding box center [365, 161] width 174 height 255
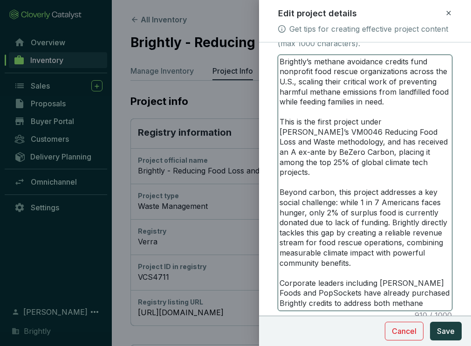
scroll to position [291, 0]
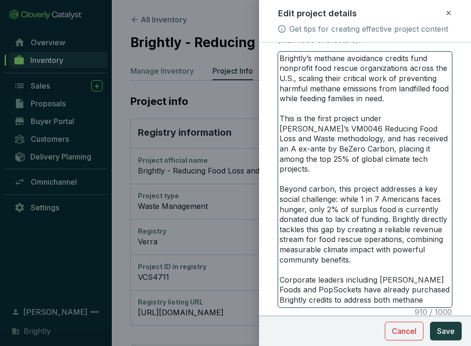
drag, startPoint x: 308, startPoint y: 91, endPoint x: 280, endPoint y: 90, distance: 27.5
click at [280, 90] on textarea "Brightly’s methane avoidance credits fund nonprofit food rescue organizations a…" at bounding box center [365, 179] width 174 height 255
click at [325, 177] on textarea "Brightly’s methane avoidance credits fund nonprofit food rescue organizations a…" at bounding box center [365, 179] width 174 height 255
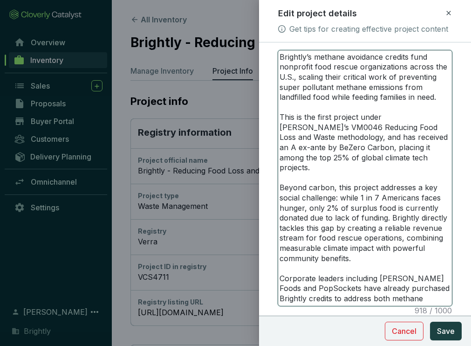
scroll to position [296, 0]
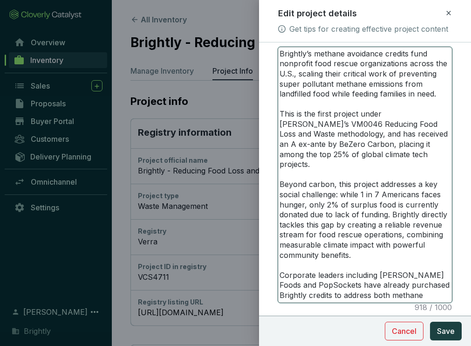
click at [279, 87] on textarea "Brightly’s methane avoidance credits fund nonprofit food rescue organizations a…" at bounding box center [365, 174] width 174 height 255
drag, startPoint x: 367, startPoint y: 85, endPoint x: 402, endPoint y: 84, distance: 35.0
click at [402, 84] on textarea "Brightly’s methane avoidance credits fund nonprofit food rescue organizations a…" at bounding box center [365, 174] width 174 height 255
click at [389, 131] on textarea "Brightly’s methane avoidance credits fund nonprofit food rescue organizations a…" at bounding box center [365, 174] width 174 height 255
drag, startPoint x: 368, startPoint y: 86, endPoint x: 413, endPoint y: 84, distance: 45.7
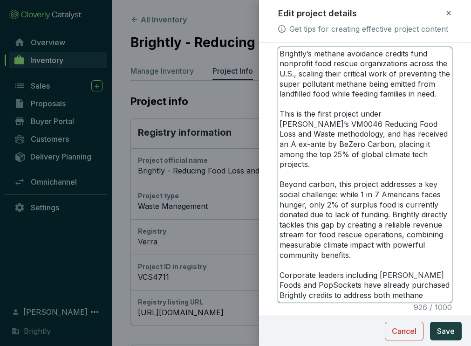
click at [413, 84] on textarea "Brightly’s methane avoidance credits fund nonprofit food rescue organizations a…" at bounding box center [365, 174] width 174 height 255
drag, startPoint x: 437, startPoint y: 75, endPoint x: 449, endPoint y: 75, distance: 11.7
click at [449, 75] on textarea "Brightly’s methane avoidance credits fund nonprofit food rescue organizations a…" at bounding box center [365, 174] width 174 height 255
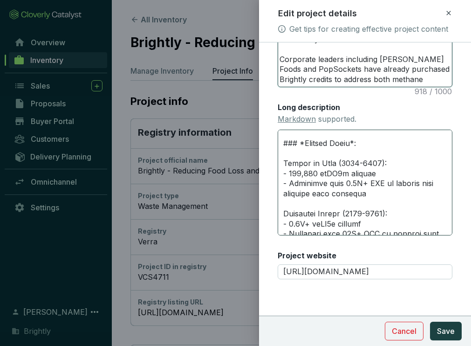
scroll to position [75, 0]
click at [373, 160] on textarea "Long description Markdown supported." at bounding box center [365, 182] width 175 height 105
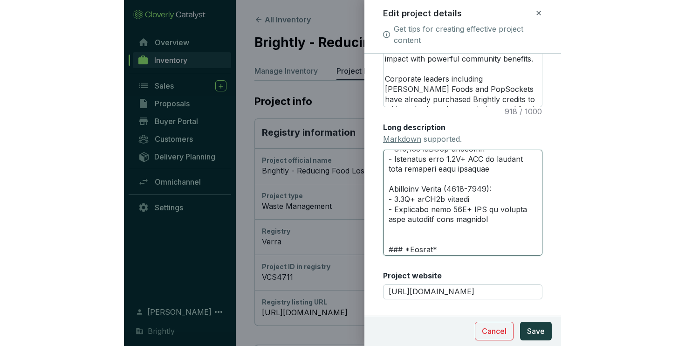
scroll to position [190, 0]
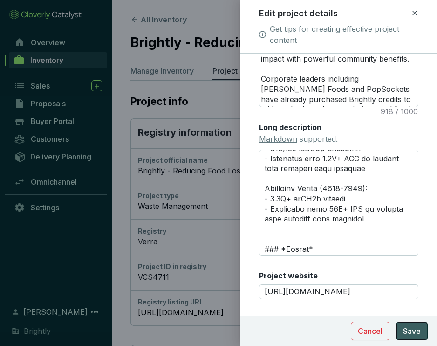
click at [410, 336] on span "Save" at bounding box center [412, 330] width 18 height 11
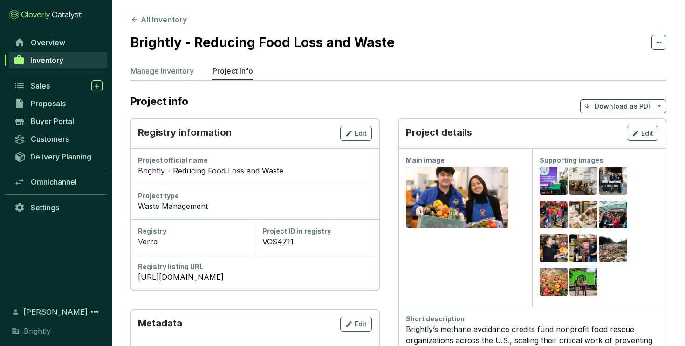
click at [613, 106] on p "Download as PDF" at bounding box center [623, 106] width 57 height 9
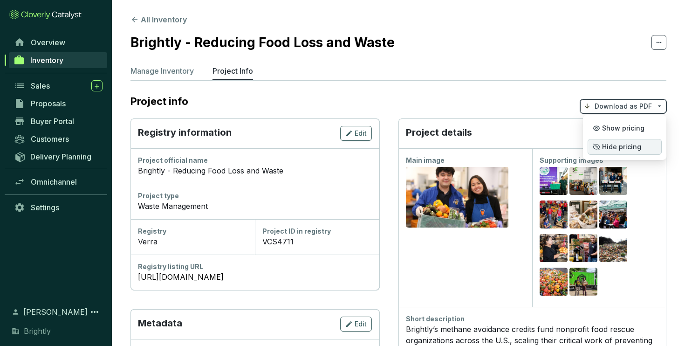
click at [605, 146] on span "Hide pricing" at bounding box center [621, 146] width 39 height 7
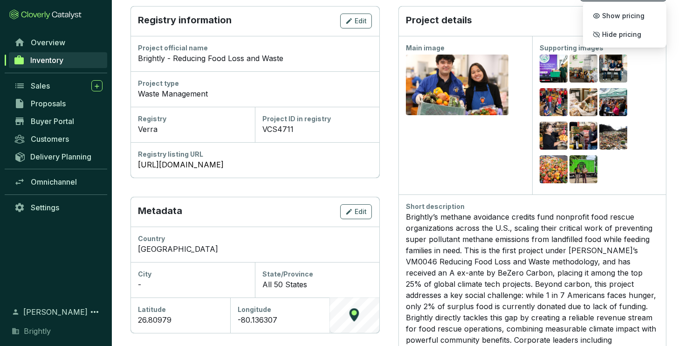
scroll to position [0, 0]
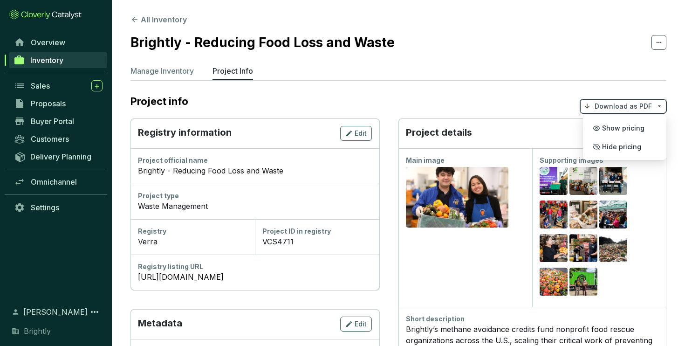
click at [634, 133] on icon "button" at bounding box center [635, 133] width 7 height 11
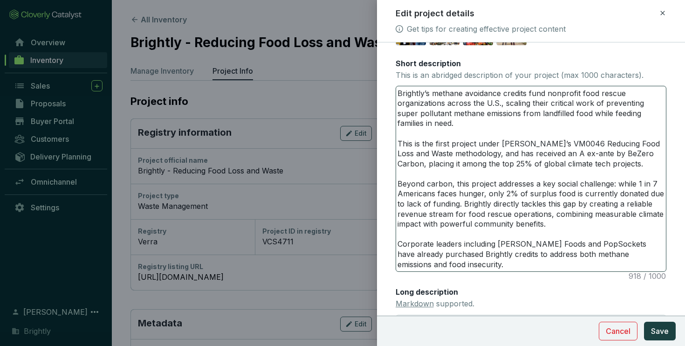
scroll to position [201, 0]
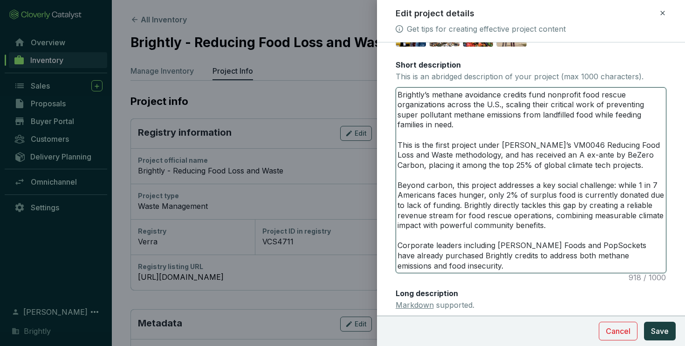
drag, startPoint x: 398, startPoint y: 145, endPoint x: 497, endPoint y: 142, distance: 99.3
click at [497, 142] on textarea "Brightly’s methane avoidance credits fund nonprofit food rescue organizations a…" at bounding box center [531, 180] width 270 height 185
drag, startPoint x: 398, startPoint y: 156, endPoint x: 409, endPoint y: 156, distance: 11.2
click at [409, 156] on textarea "Brightly’s methane avoidance credits fund nonprofit food rescue organizations a…" at bounding box center [531, 180] width 270 height 185
click at [433, 147] on textarea "Brightly’s methane avoidance credits fund nonprofit food rescue organizations a…" at bounding box center [531, 180] width 270 height 185
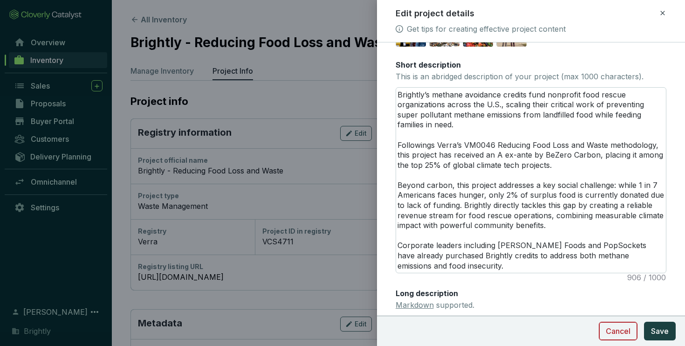
click at [606, 327] on span "Cancel" at bounding box center [618, 330] width 25 height 11
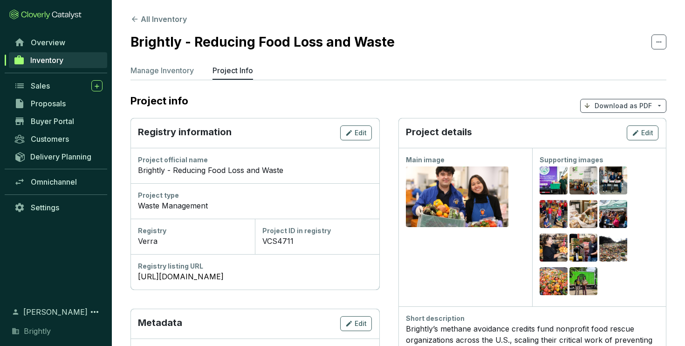
scroll to position [0, 0]
click at [649, 136] on span "Edit" at bounding box center [647, 133] width 12 height 9
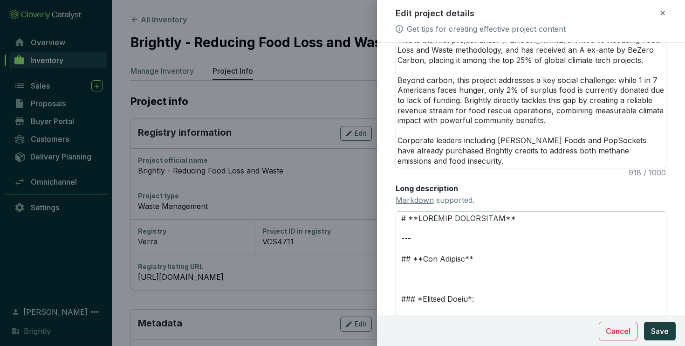
scroll to position [295, 0]
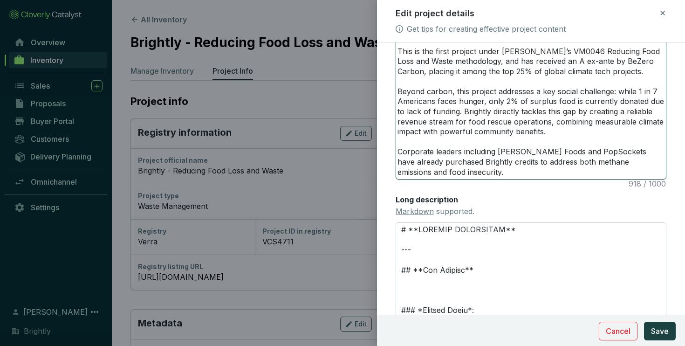
drag, startPoint x: 427, startPoint y: 90, endPoint x: 449, endPoint y: 91, distance: 22.8
click at [449, 91] on textarea "Brightly’s methane avoidance credits fund nonprofit food rescue organizations a…" at bounding box center [531, 86] width 270 height 185
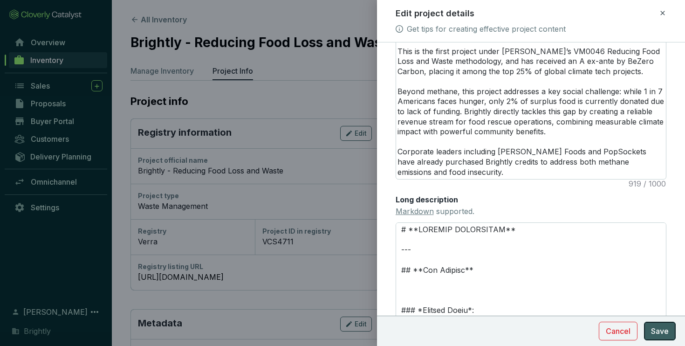
click at [653, 329] on span "Save" at bounding box center [660, 330] width 18 height 11
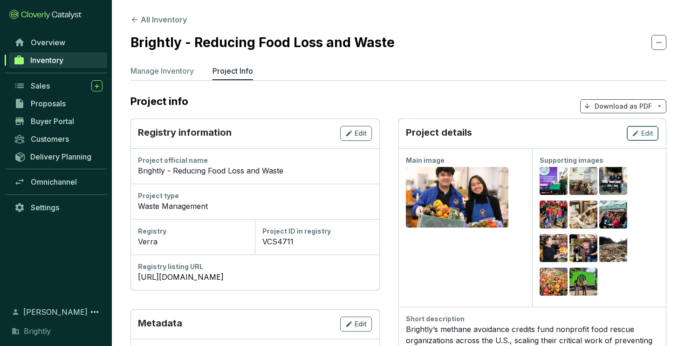
click at [646, 133] on span "Edit" at bounding box center [647, 133] width 12 height 9
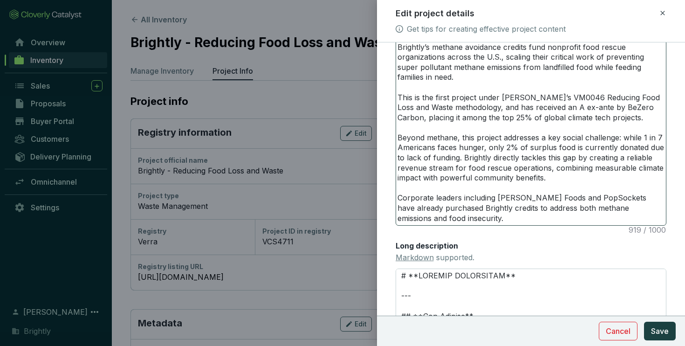
scroll to position [249, 0]
drag, startPoint x: 521, startPoint y: 159, endPoint x: 544, endPoint y: 158, distance: 23.3
click at [544, 159] on textarea "Brightly’s methane avoidance credits fund nonprofit food rescue organizations a…" at bounding box center [531, 132] width 270 height 185
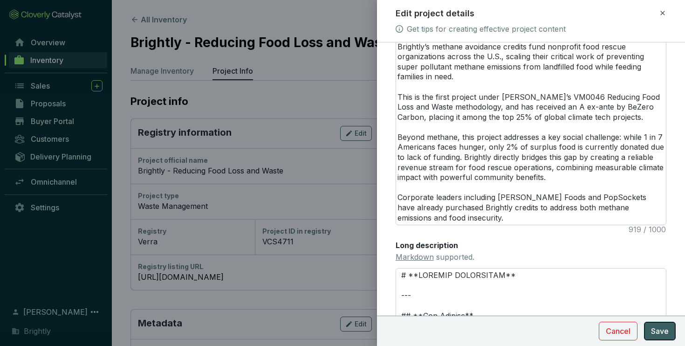
click at [657, 332] on span "Save" at bounding box center [660, 330] width 18 height 11
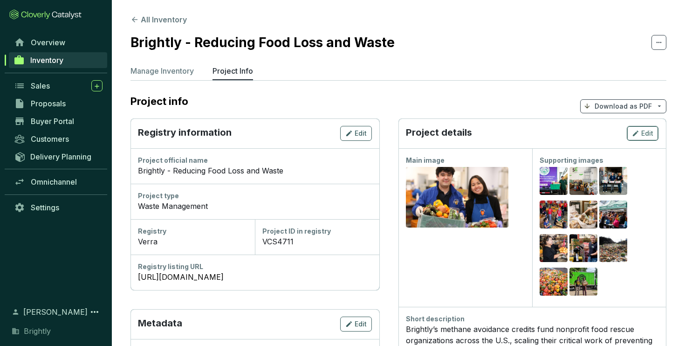
click at [646, 135] on span "Edit" at bounding box center [647, 133] width 12 height 9
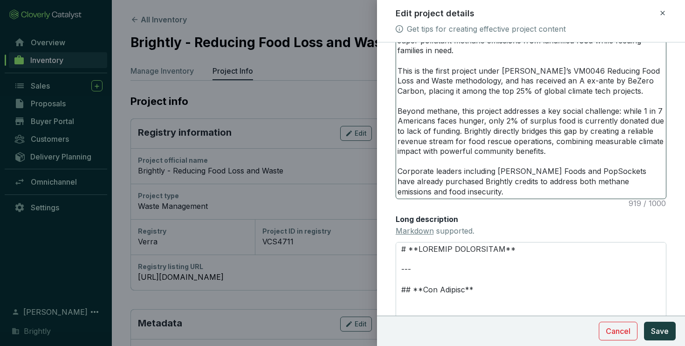
scroll to position [275, 0]
drag, startPoint x: 551, startPoint y: 183, endPoint x: 617, endPoint y: 184, distance: 65.7
click at [617, 184] on textarea "Brightly’s methane avoidance credits fund nonprofit food rescue organizations a…" at bounding box center [531, 106] width 270 height 185
drag, startPoint x: 620, startPoint y: 182, endPoint x: 431, endPoint y: 192, distance: 189.0
click at [431, 192] on textarea "Brightly’s methane avoidance credits fund nonprofit food rescue organizations a…" at bounding box center [531, 106] width 270 height 185
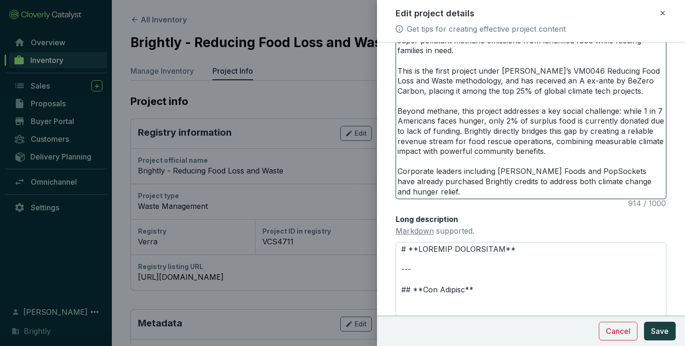
scroll to position [0, 0]
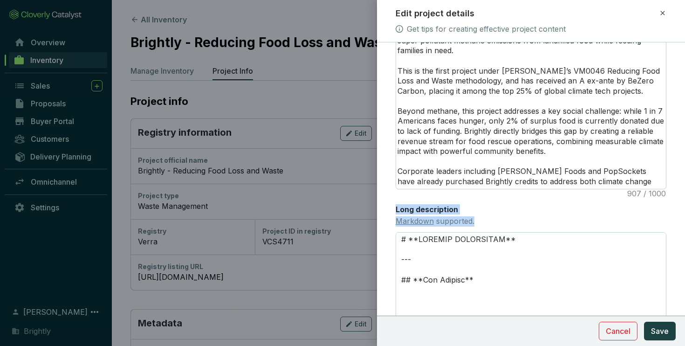
drag, startPoint x: 431, startPoint y: 192, endPoint x: 653, endPoint y: 213, distance: 222.9
click at [653, 213] on div "Main image Recommended pixel size is: 1600 x 1200. Maximum supported file size …" at bounding box center [531, 85] width 271 height 615
click at [652, 332] on span "Save" at bounding box center [660, 330] width 18 height 11
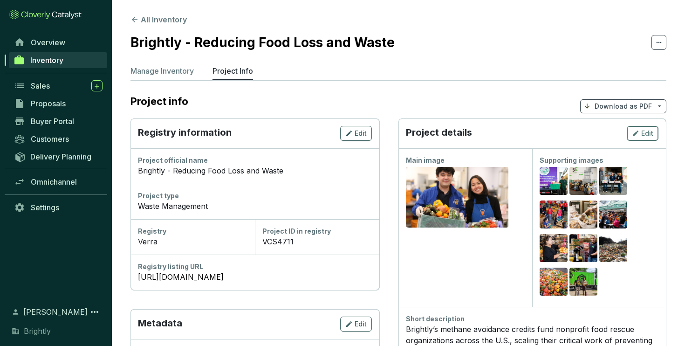
click at [632, 131] on button "Edit" at bounding box center [643, 133] width 32 height 15
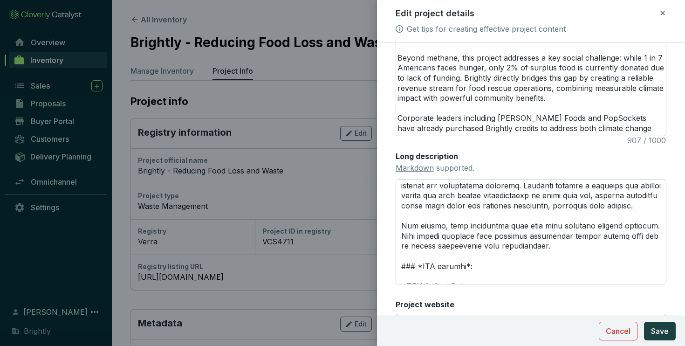
scroll to position [455, 0]
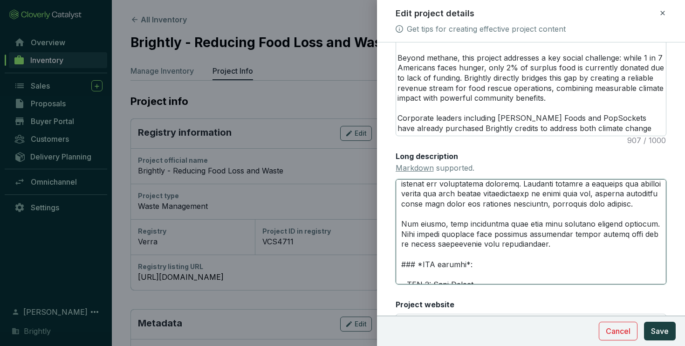
drag, startPoint x: 540, startPoint y: 255, endPoint x: 398, endPoint y: 237, distance: 143.9
click at [398, 237] on textarea "Long description Markdown supported." at bounding box center [531, 231] width 271 height 105
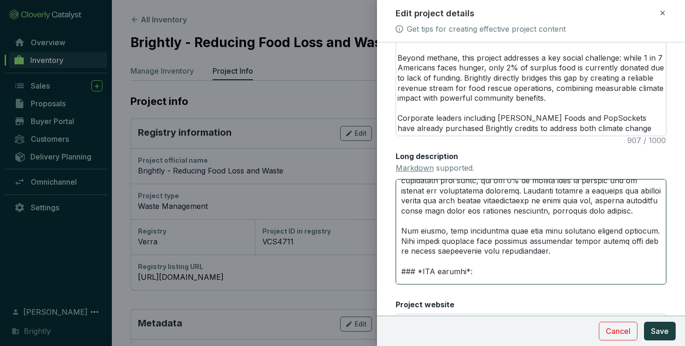
scroll to position [449, 0]
click at [457, 243] on textarea "Long description Markdown supported." at bounding box center [531, 231] width 271 height 105
drag, startPoint x: 402, startPoint y: 240, endPoint x: 636, endPoint y: 244, distance: 234.0
click at [636, 244] on textarea "Long description Markdown supported." at bounding box center [531, 231] width 271 height 105
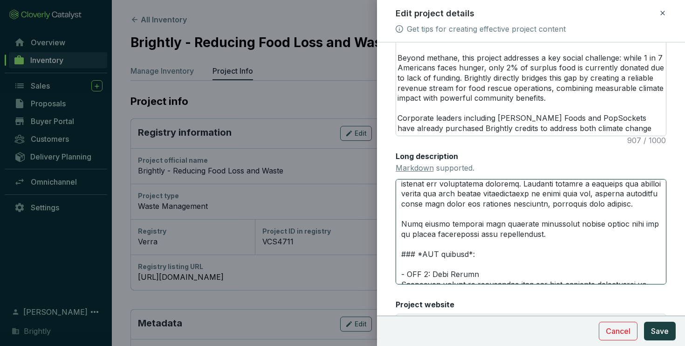
scroll to position [456, 0]
drag, startPoint x: 479, startPoint y: 235, endPoint x: 495, endPoint y: 235, distance: 15.8
click at [495, 235] on textarea "Long description Markdown supported." at bounding box center [531, 231] width 271 height 105
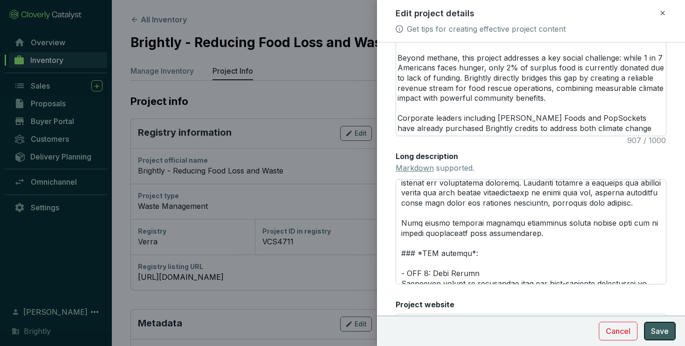
click at [651, 329] on button "Save" at bounding box center [660, 331] width 32 height 19
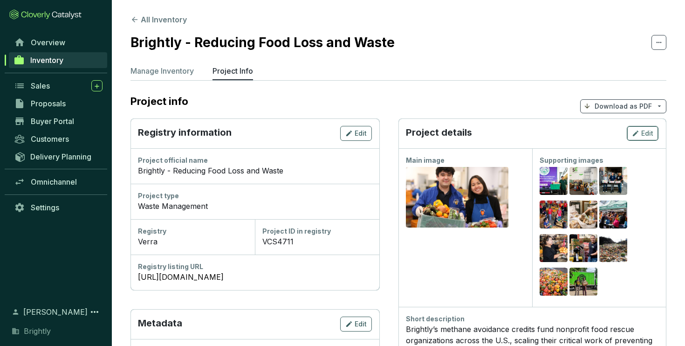
click at [647, 131] on span "Edit" at bounding box center [647, 133] width 12 height 9
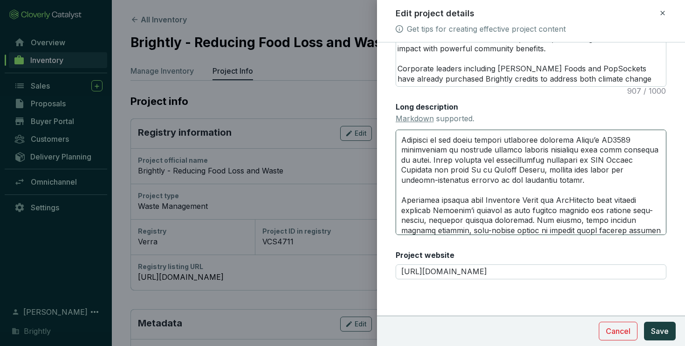
scroll to position [852, 0]
click at [478, 181] on textarea "Long description Markdown supported." at bounding box center [531, 182] width 271 height 105
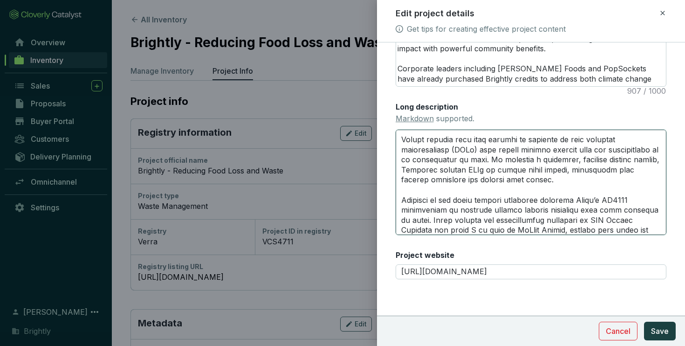
scroll to position [791, 0]
drag, startPoint x: 478, startPoint y: 163, endPoint x: 451, endPoint y: 162, distance: 26.6
click at [451, 162] on textarea "Long description Markdown supported." at bounding box center [531, 182] width 271 height 105
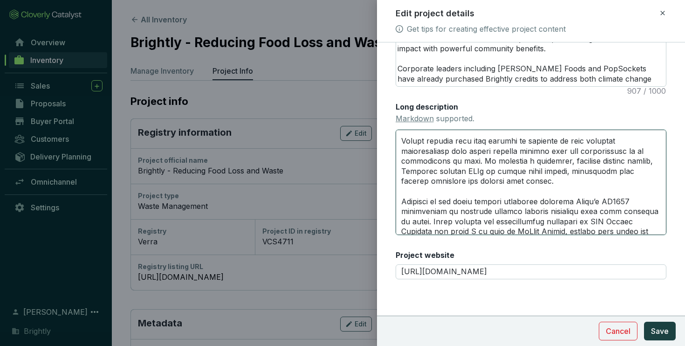
drag, startPoint x: 460, startPoint y: 183, endPoint x: 478, endPoint y: 183, distance: 18.6
click at [478, 183] on textarea "Long description Markdown supported." at bounding box center [531, 182] width 271 height 105
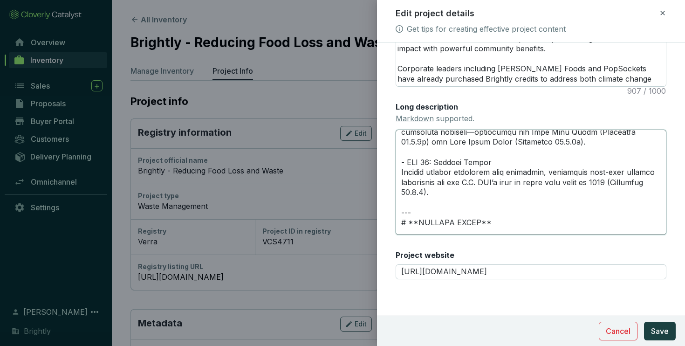
scroll to position [606, 0]
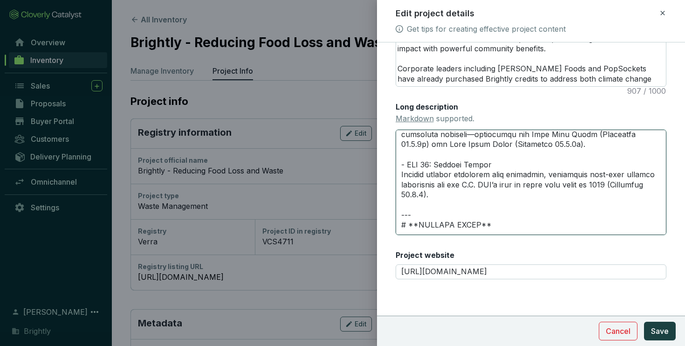
click at [437, 175] on textarea "Long description Markdown supported." at bounding box center [531, 182] width 271 height 105
click at [487, 176] on textarea "Long description Markdown supported." at bounding box center [531, 182] width 271 height 105
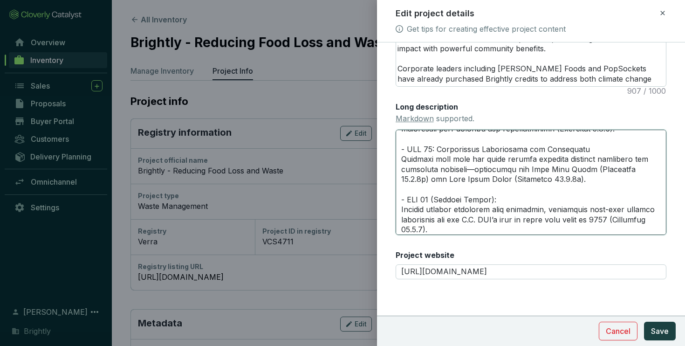
scroll to position [564, 0]
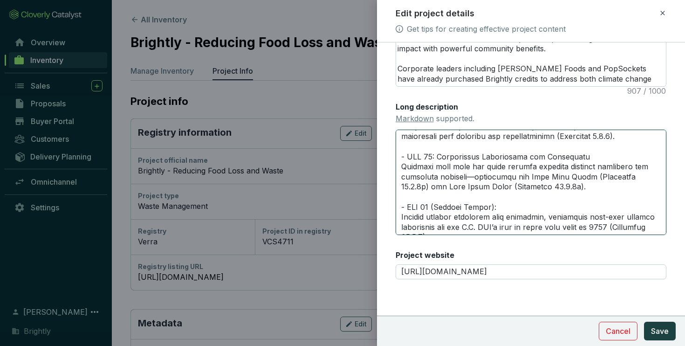
click at [437, 169] on textarea "Long description Markdown supported." at bounding box center [531, 182] width 271 height 105
click at [583, 167] on textarea "Long description Markdown supported." at bounding box center [531, 182] width 271 height 105
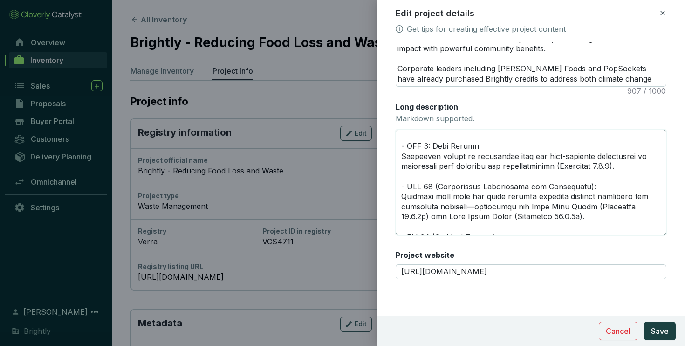
scroll to position [527, 0]
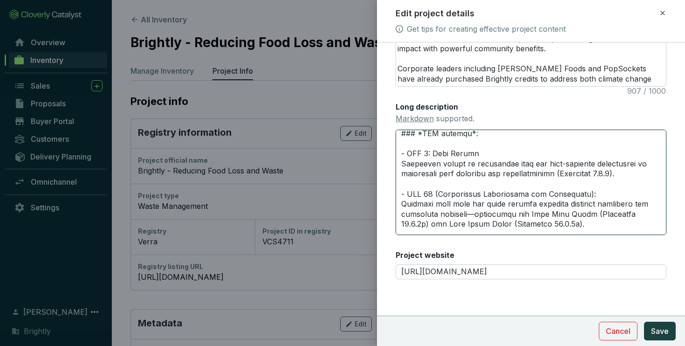
click at [434, 164] on textarea "Long description Markdown supported." at bounding box center [531, 182] width 271 height 105
click at [479, 166] on textarea "Long description Markdown supported." at bounding box center [531, 182] width 271 height 105
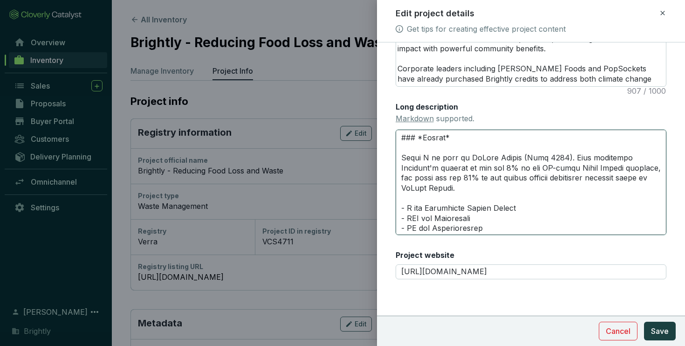
scroll to position [278, 0]
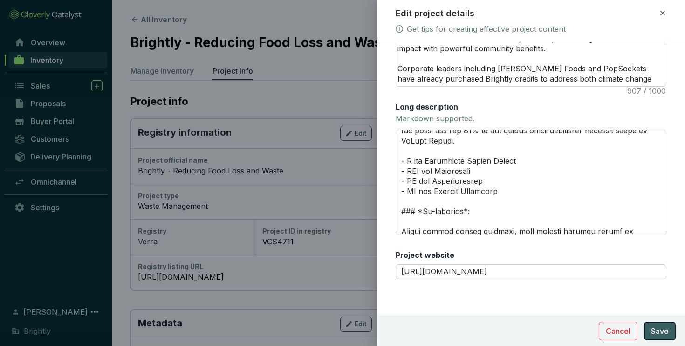
click at [661, 330] on span "Save" at bounding box center [660, 330] width 18 height 11
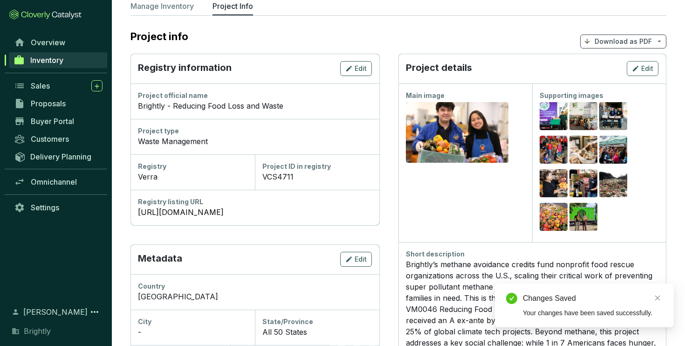
scroll to position [0, 0]
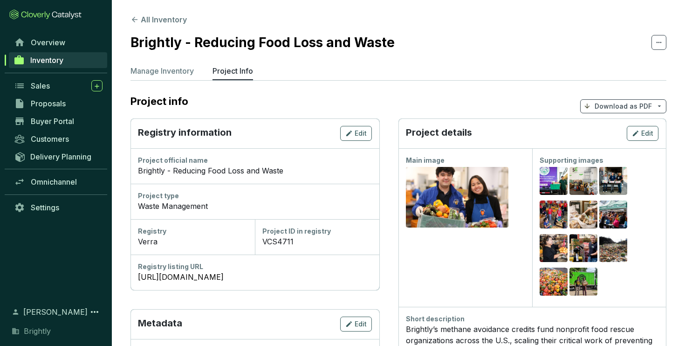
click at [640, 109] on p "Download as PDF" at bounding box center [623, 106] width 57 height 9
click at [604, 128] on span "Show pricing" at bounding box center [623, 127] width 42 height 7
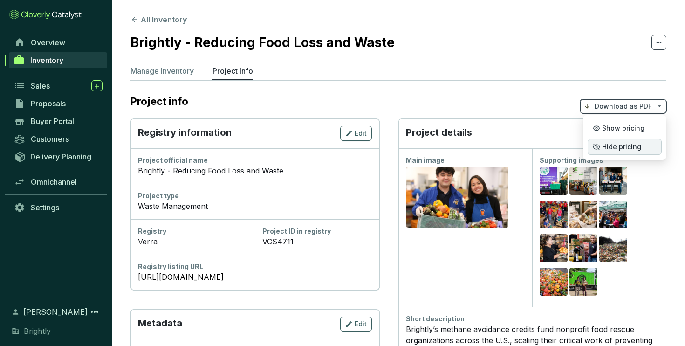
click at [608, 150] on span "Hide pricing" at bounding box center [621, 146] width 39 height 7
